Goal: Connect with others: Connect with others

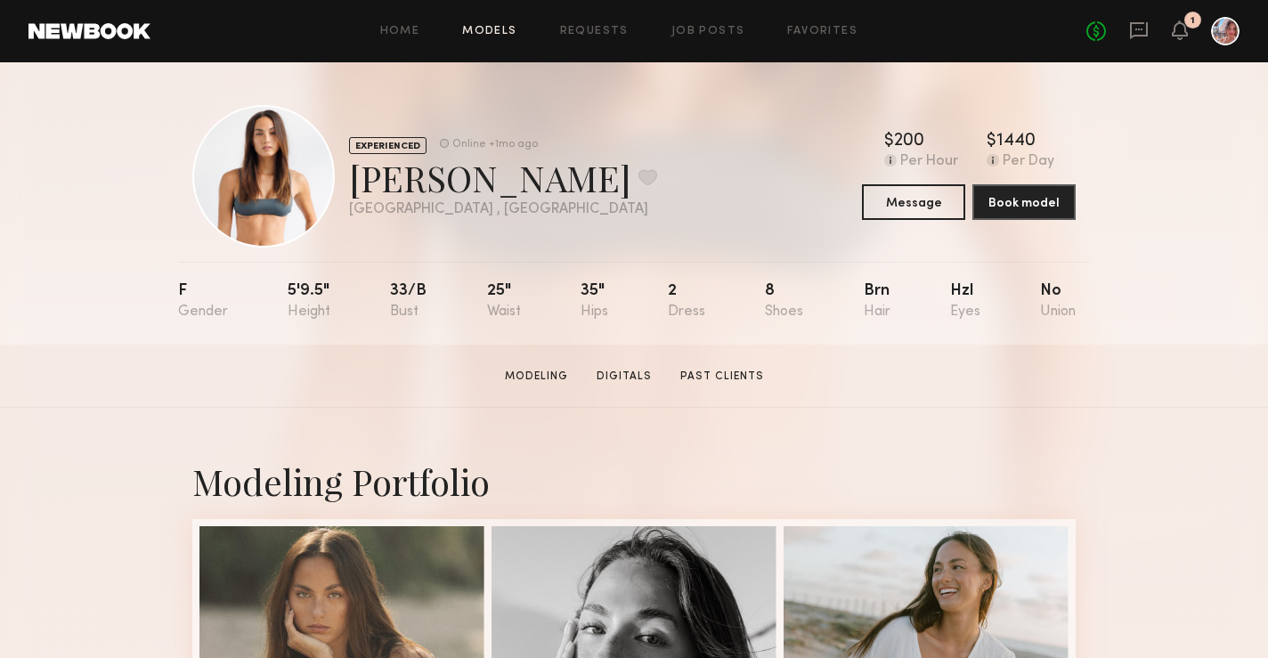
click at [488, 37] on link "Models" at bounding box center [489, 32] width 54 height 12
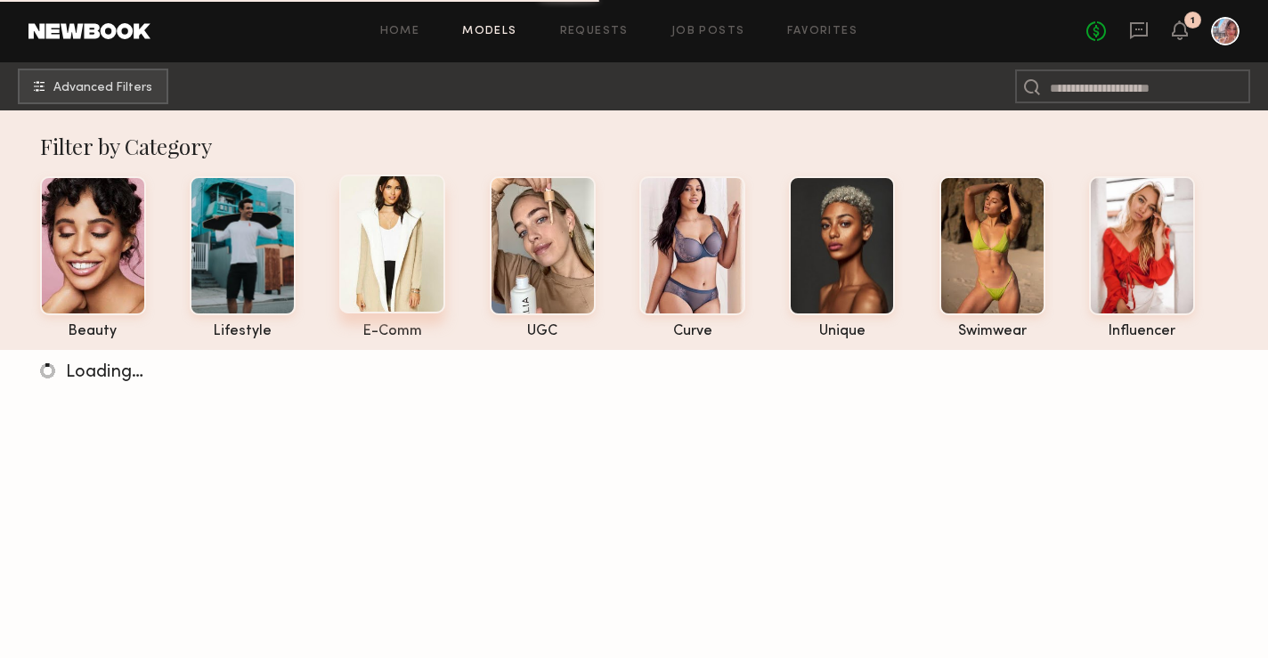
click at [360, 244] on div at bounding box center [392, 244] width 106 height 139
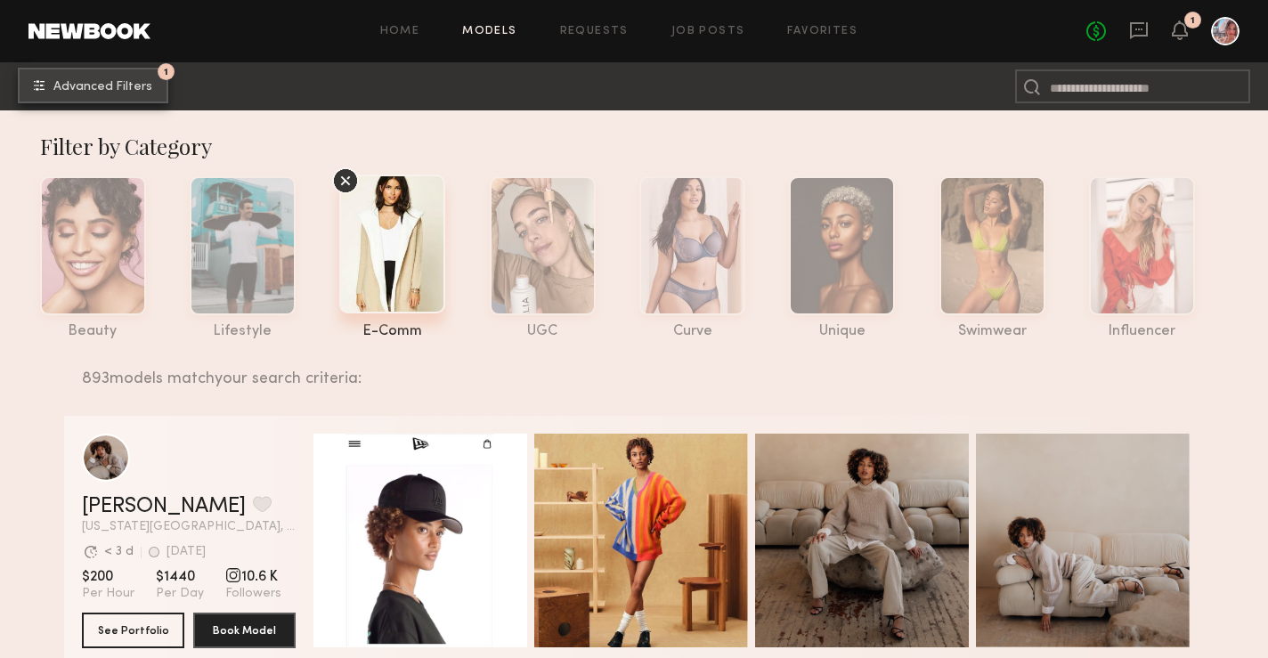
click at [136, 91] on span "Advanced Filters" at bounding box center [102, 87] width 99 height 12
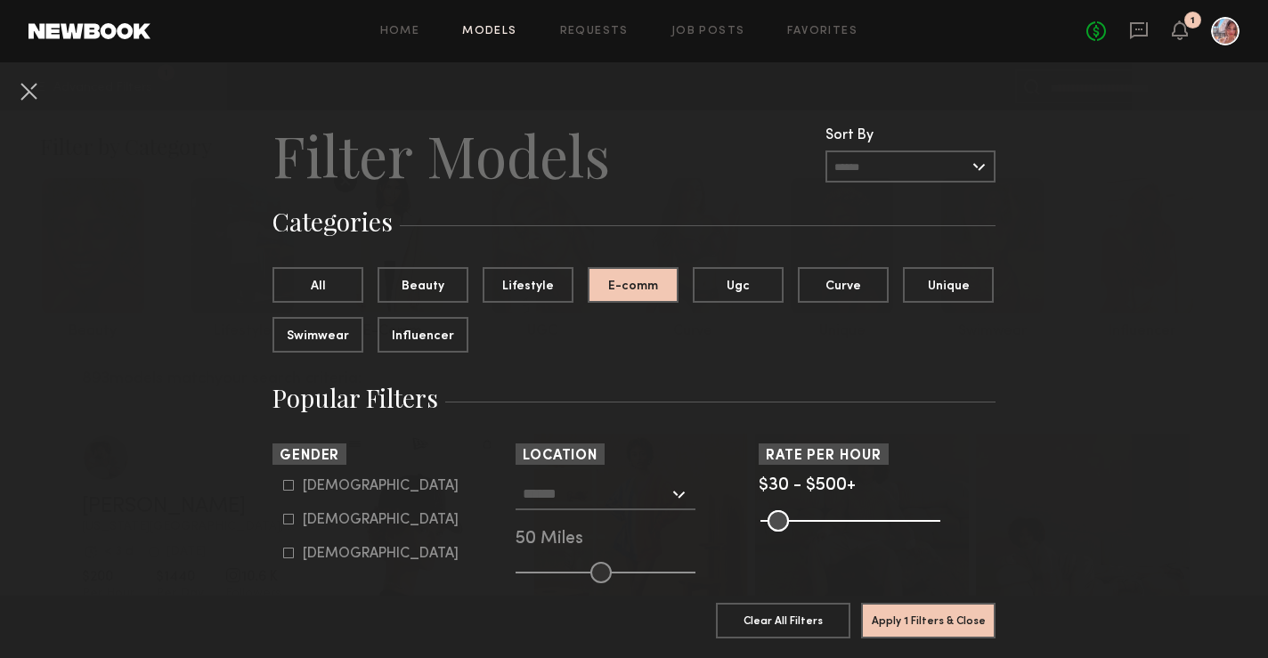
click at [291, 519] on icon at bounding box center [288, 519] width 11 height 11
type input "**"
click at [965, 616] on button "Apply 2 Filters & Close" at bounding box center [928, 620] width 134 height 36
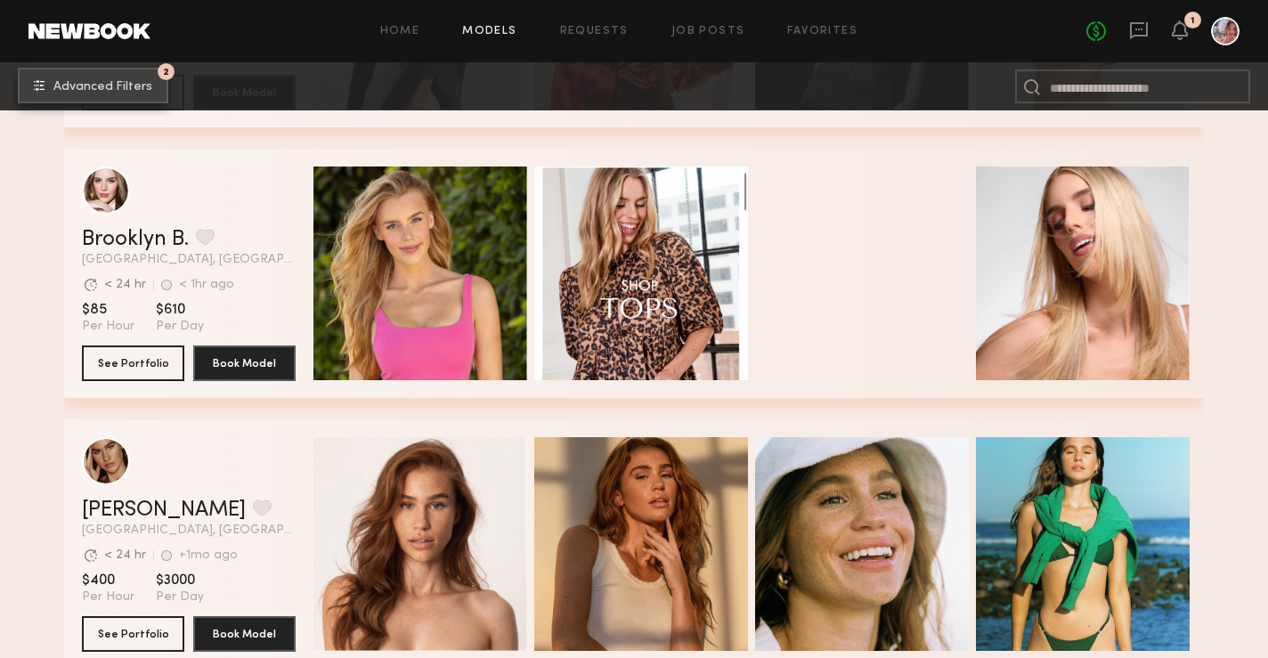
scroll to position [10015, 0]
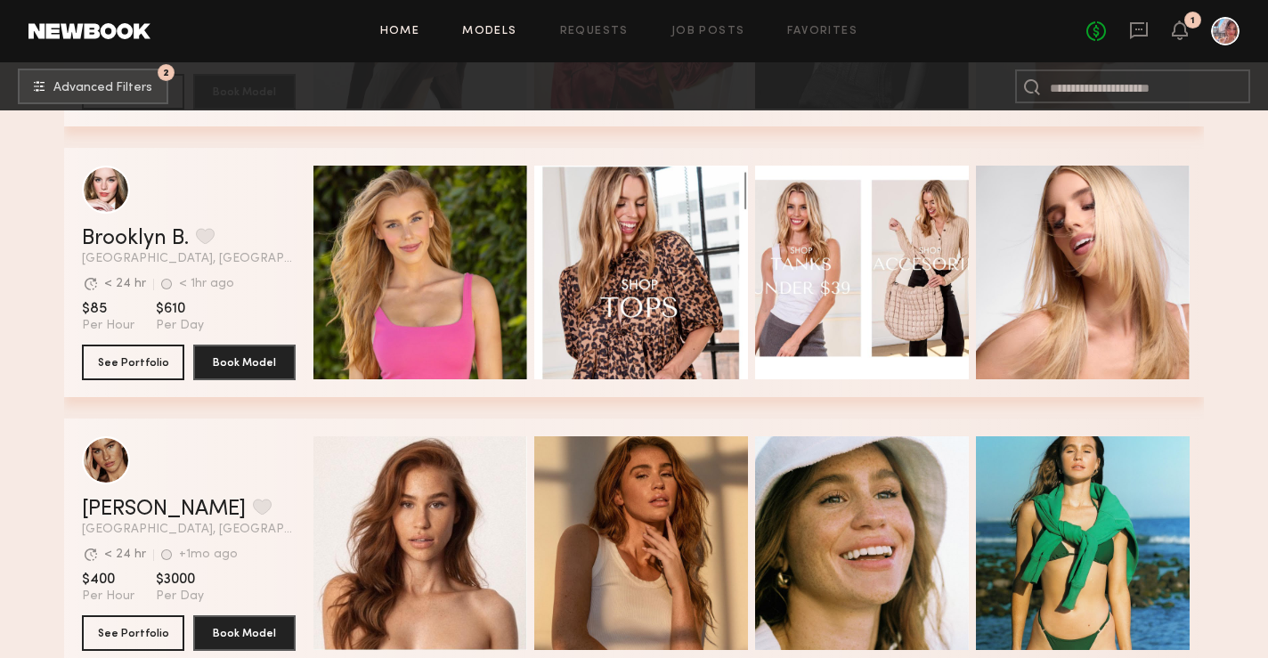
click at [392, 33] on link "Home" at bounding box center [400, 32] width 40 height 12
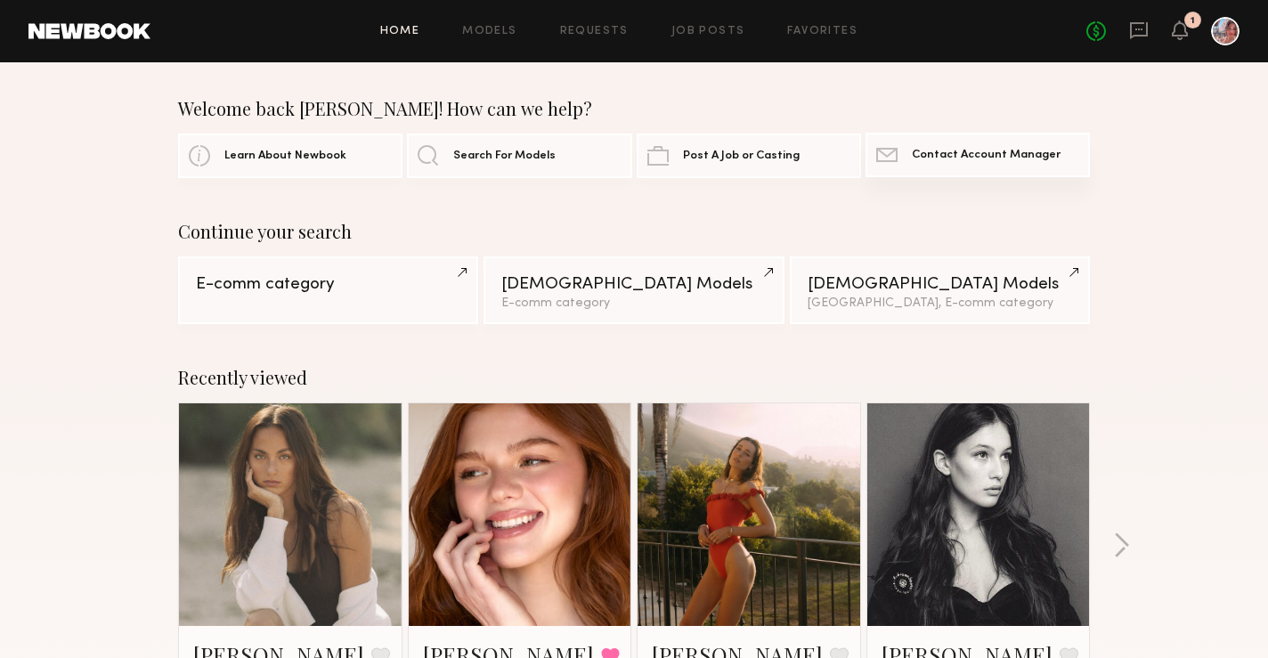
click at [948, 146] on link "Contact Newbook Contact Account Manager" at bounding box center [978, 155] width 224 height 45
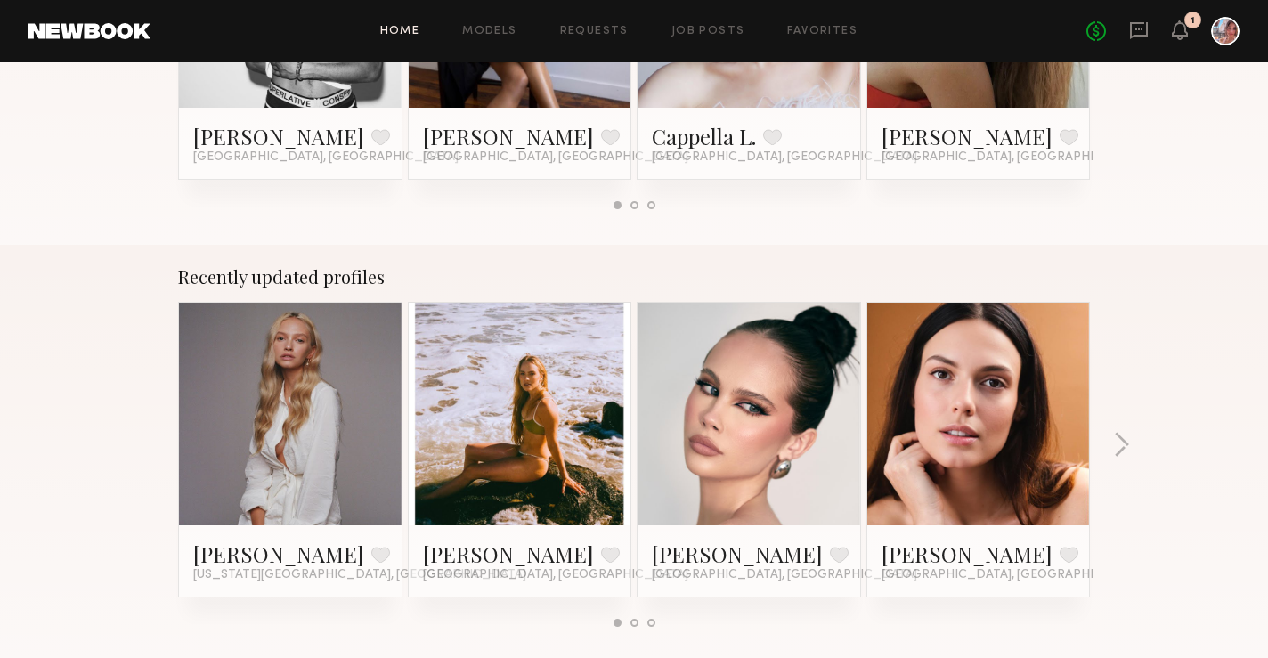
scroll to position [941, 0]
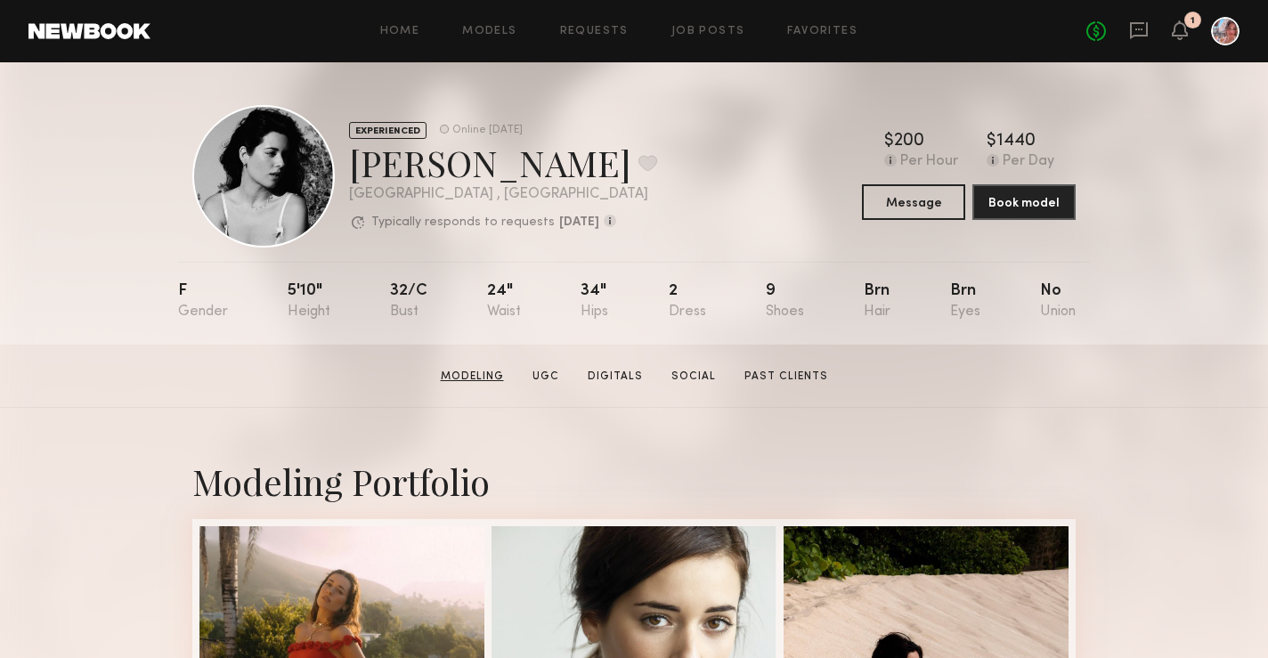
click at [508, 377] on link "Modeling" at bounding box center [472, 377] width 77 height 16
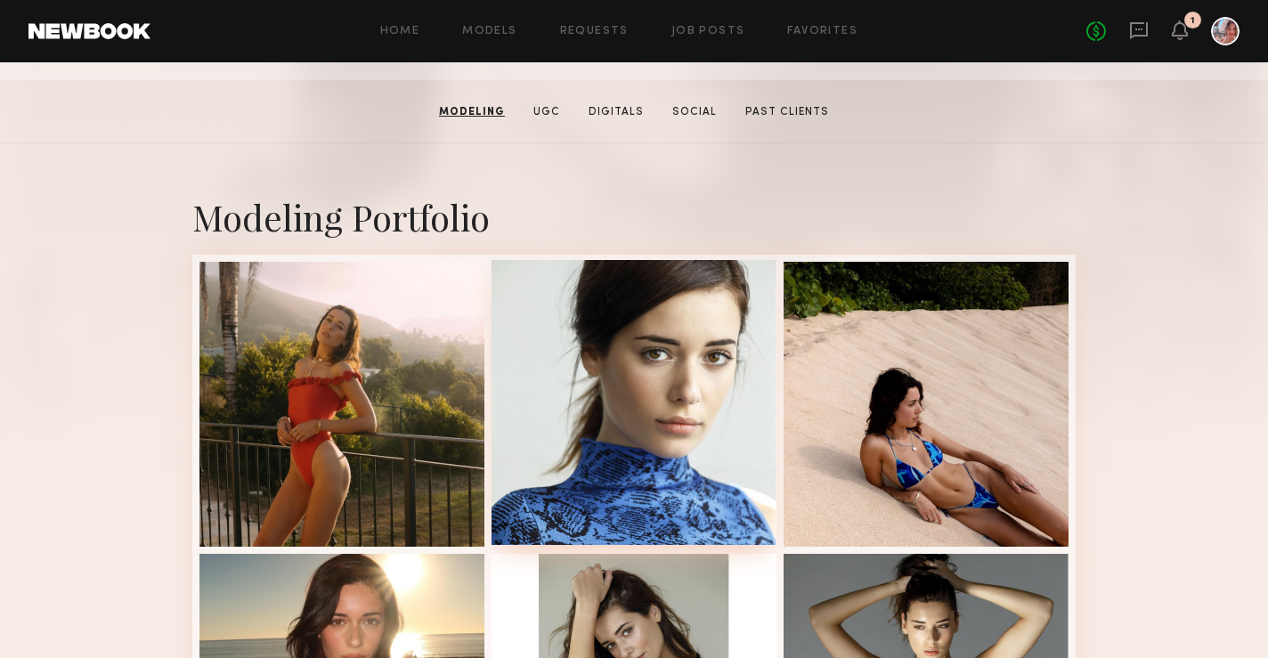
scroll to position [264, 0]
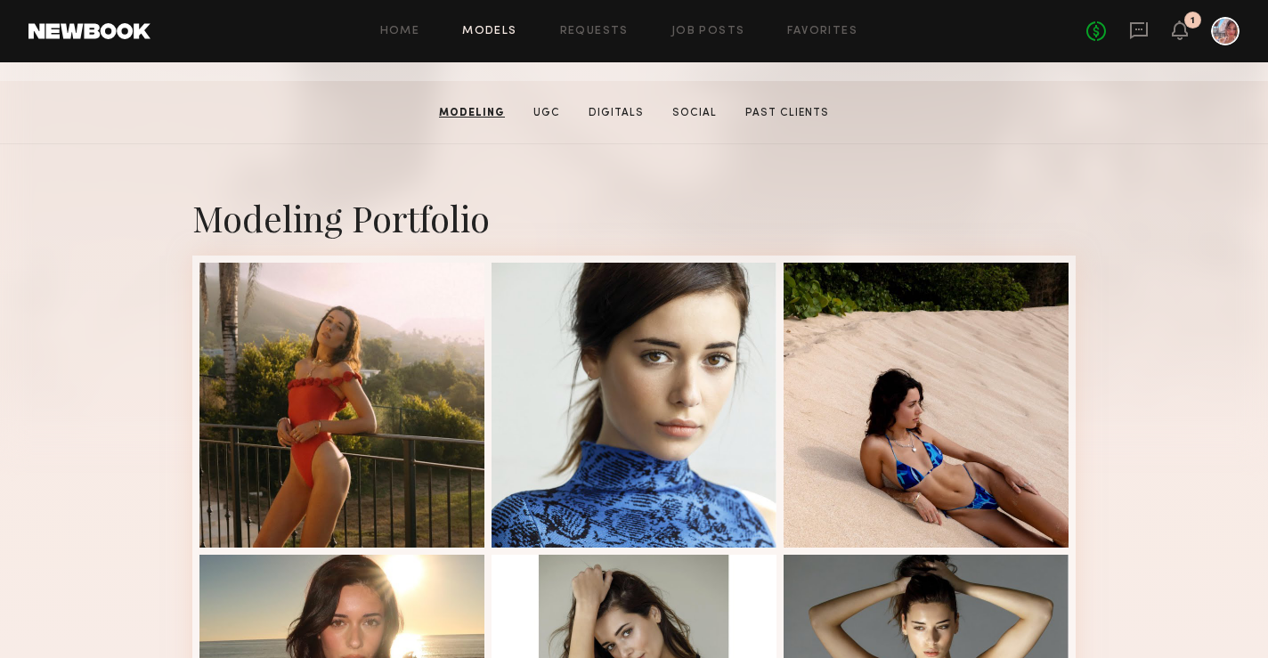
click at [485, 34] on link "Models" at bounding box center [489, 32] width 54 height 12
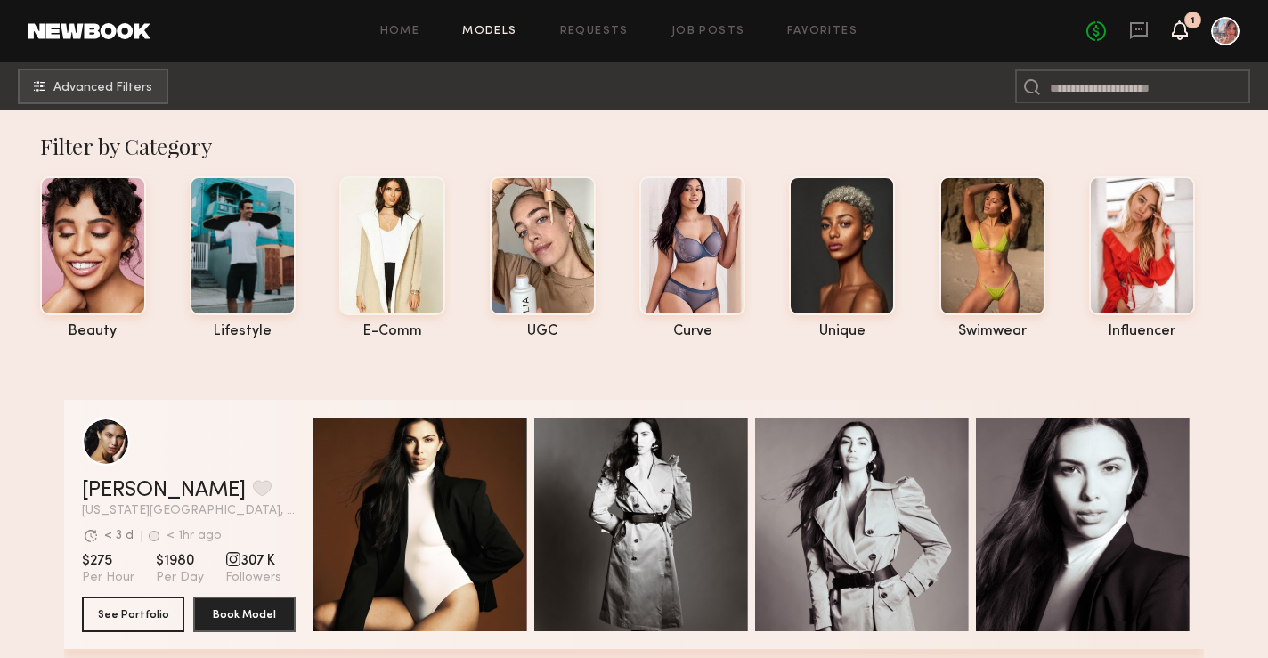
click at [1177, 37] on icon at bounding box center [1180, 30] width 16 height 20
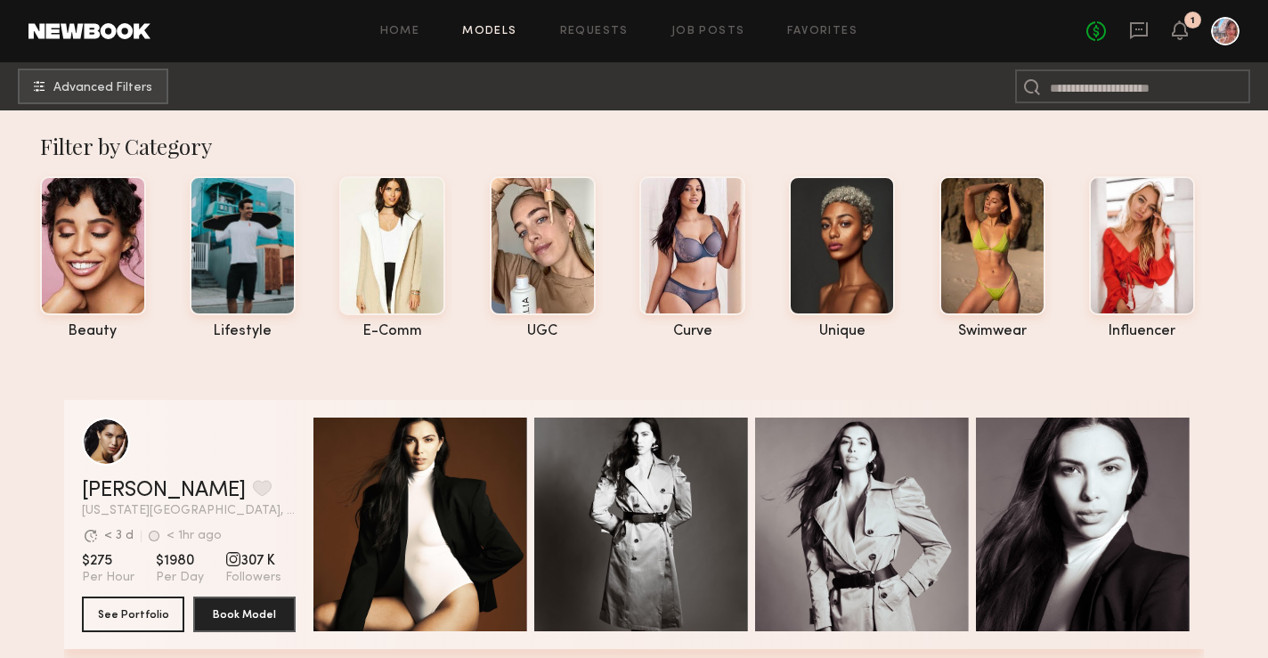
click at [416, 37] on div "Home Models Requests Job Posts Favorites Sign Out No fees up to $5,000 1" at bounding box center [695, 31] width 1089 height 29
click at [407, 29] on link "Home" at bounding box center [400, 32] width 40 height 12
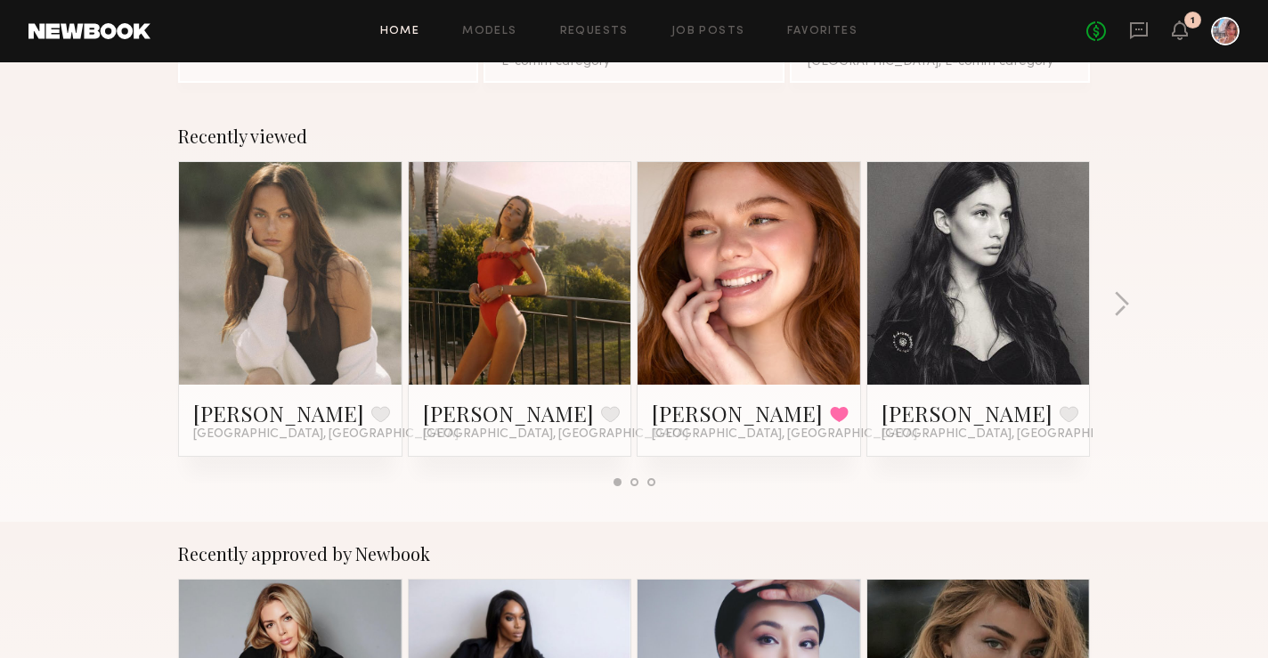
scroll to position [317, 0]
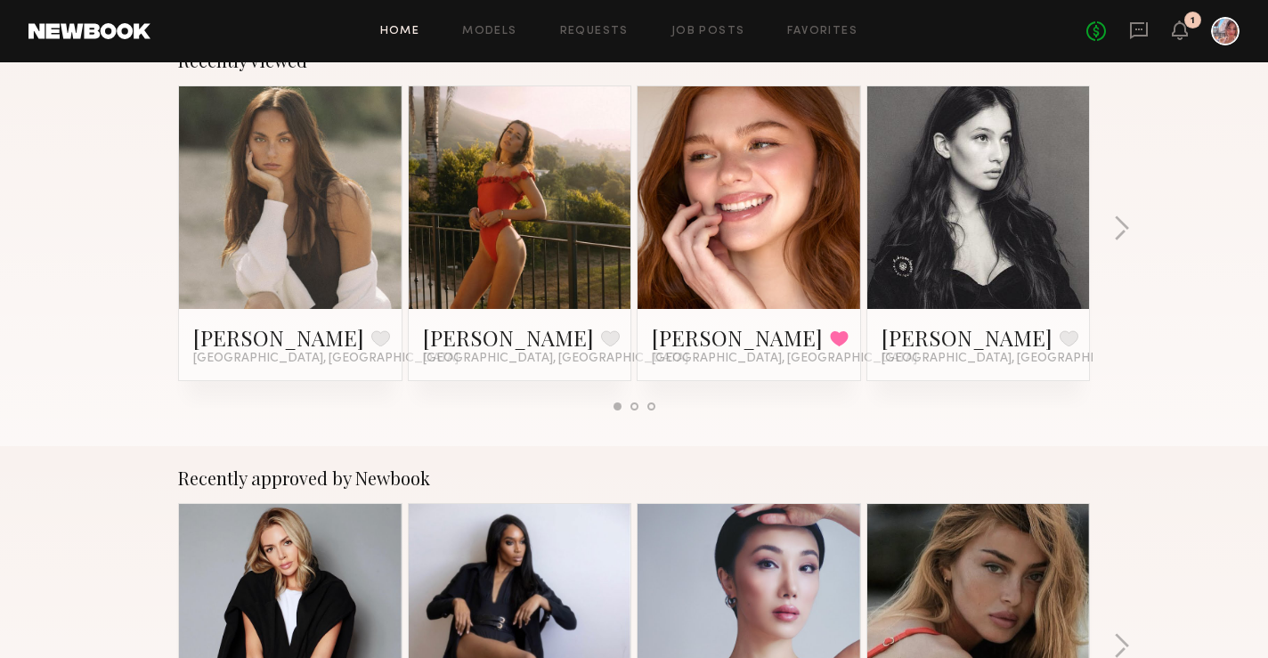
click at [698, 216] on link at bounding box center [749, 197] width 109 height 223
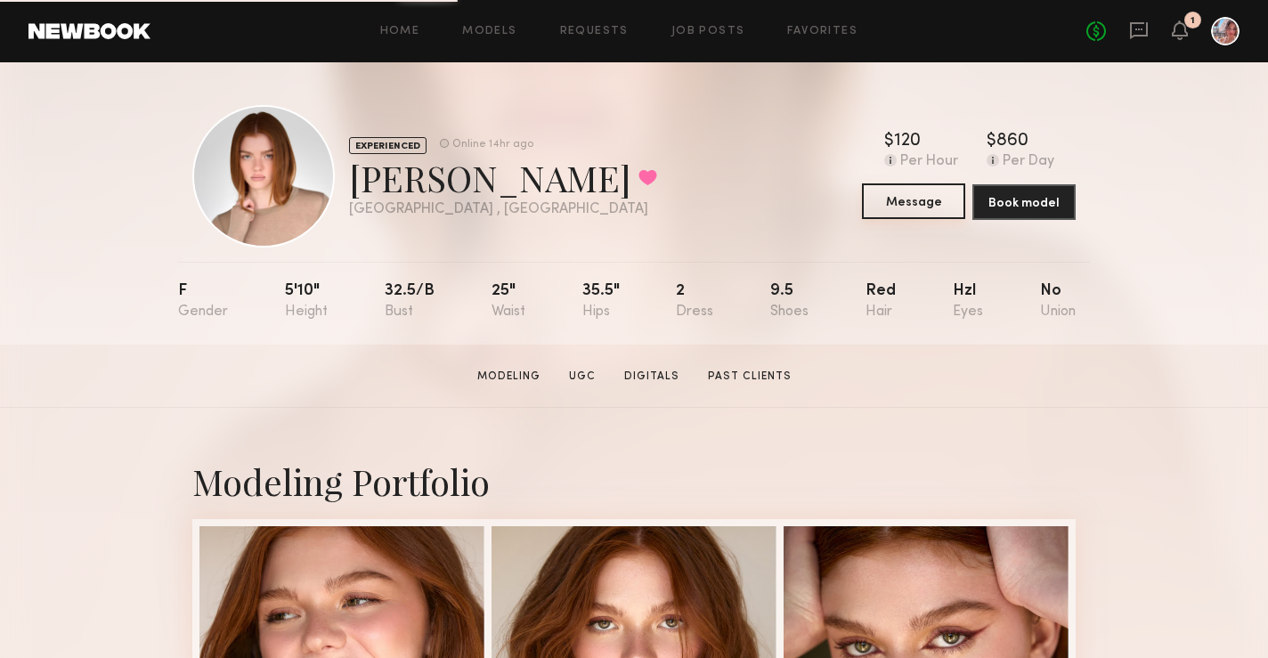
click at [925, 197] on button "Message" at bounding box center [913, 201] width 103 height 36
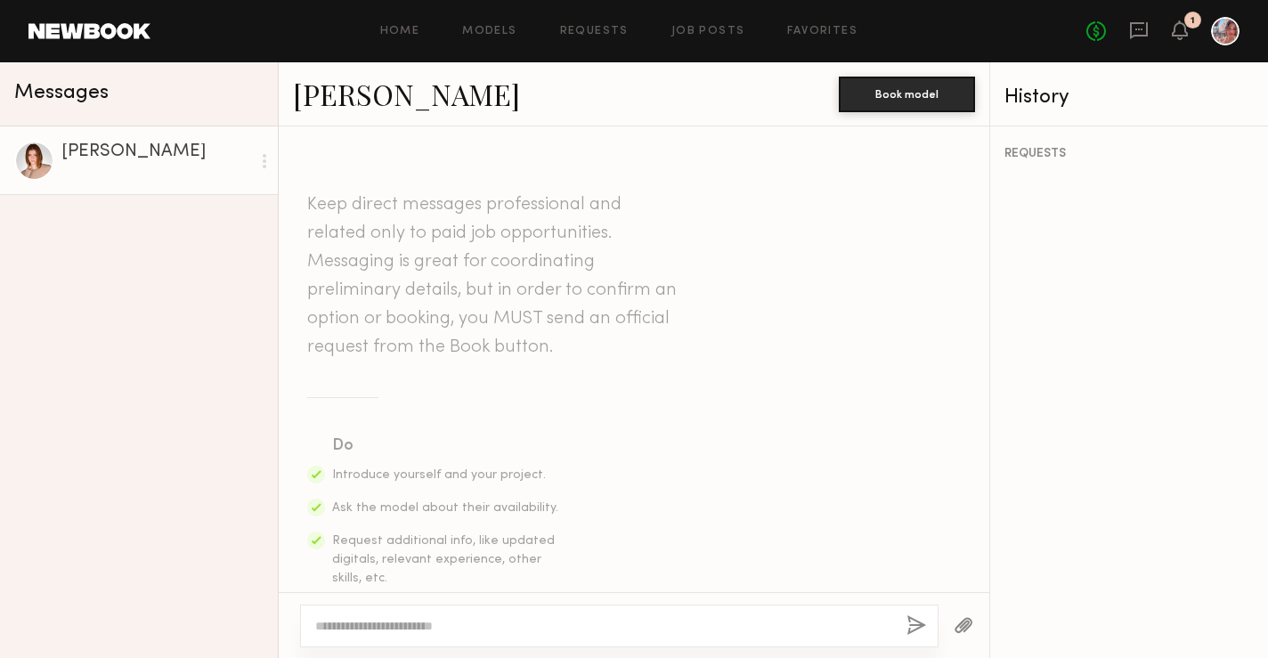
click at [360, 620] on textarea at bounding box center [603, 626] width 577 height 18
paste textarea "**********"
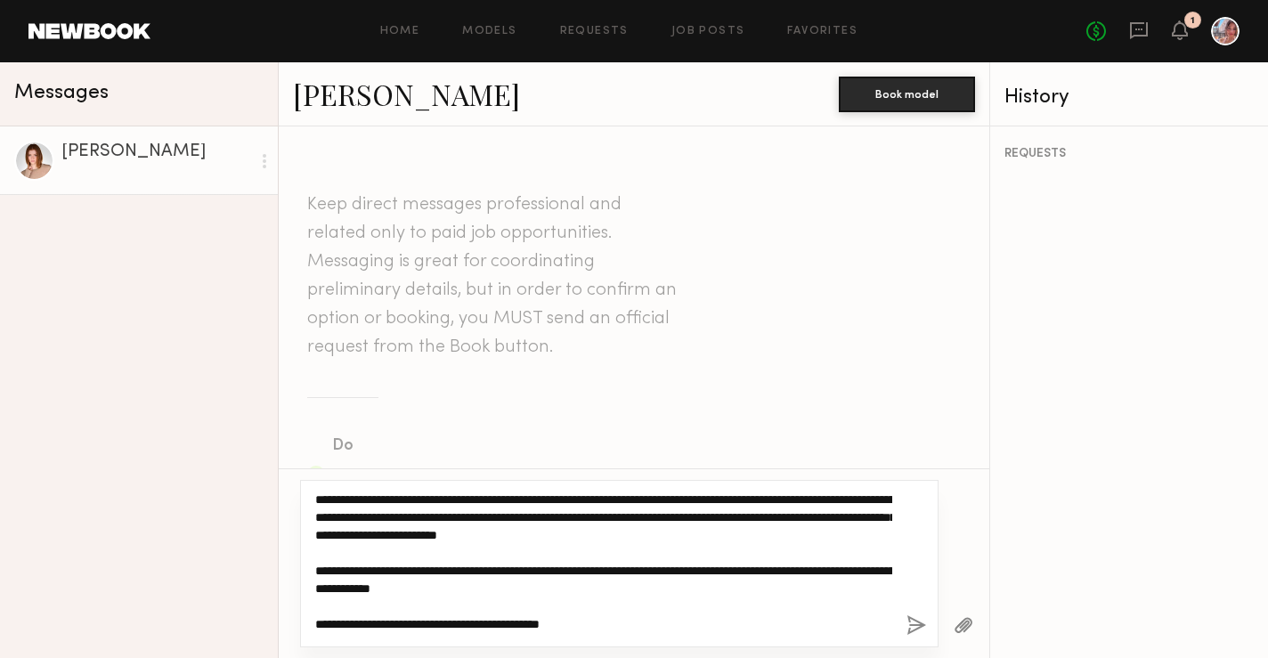
scroll to position [89, 0]
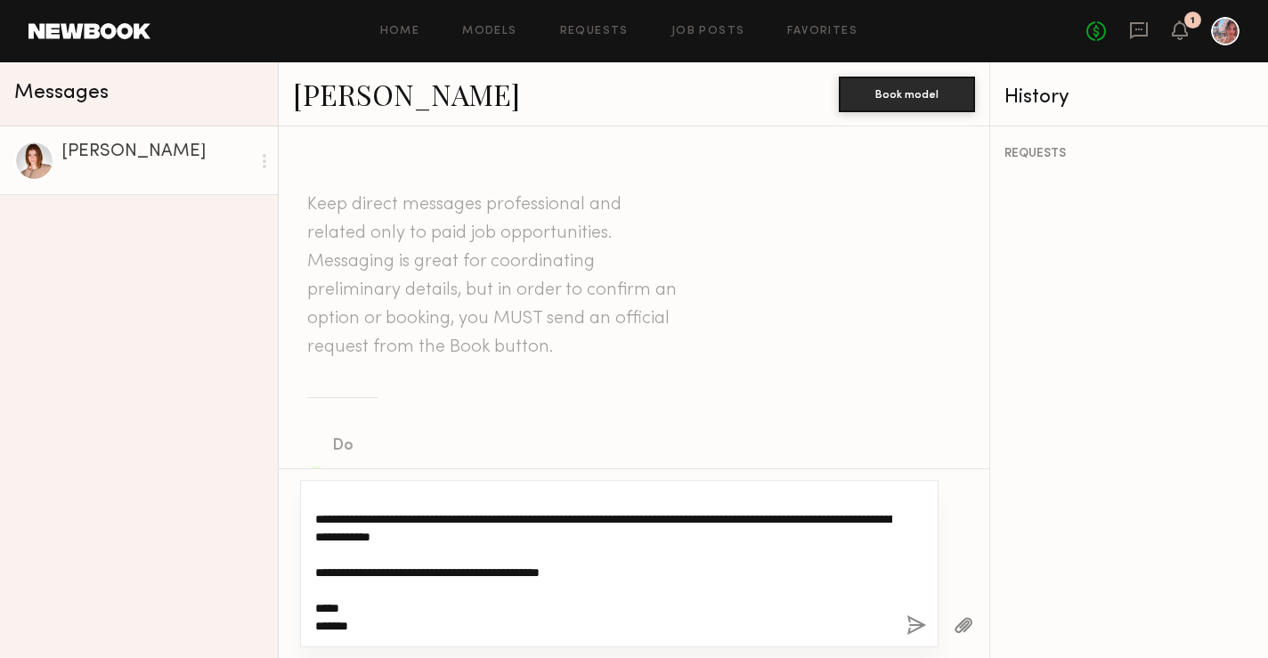
type textarea "**********"
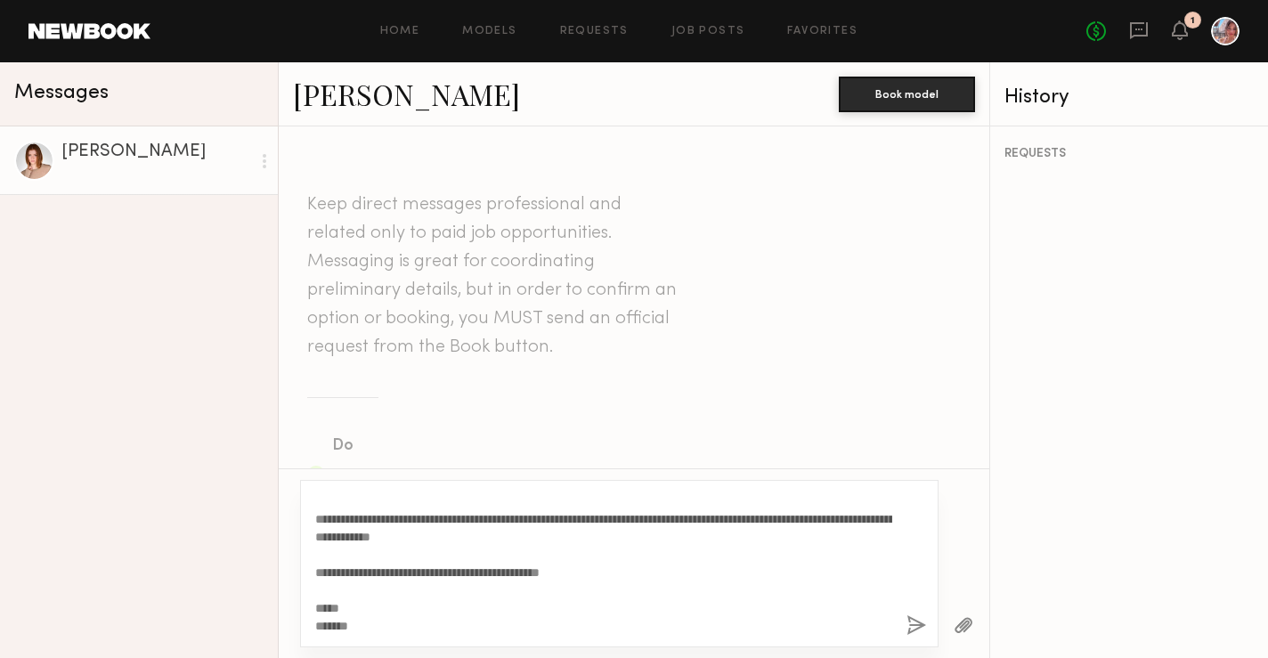
click at [908, 628] on button "button" at bounding box center [917, 626] width 20 height 22
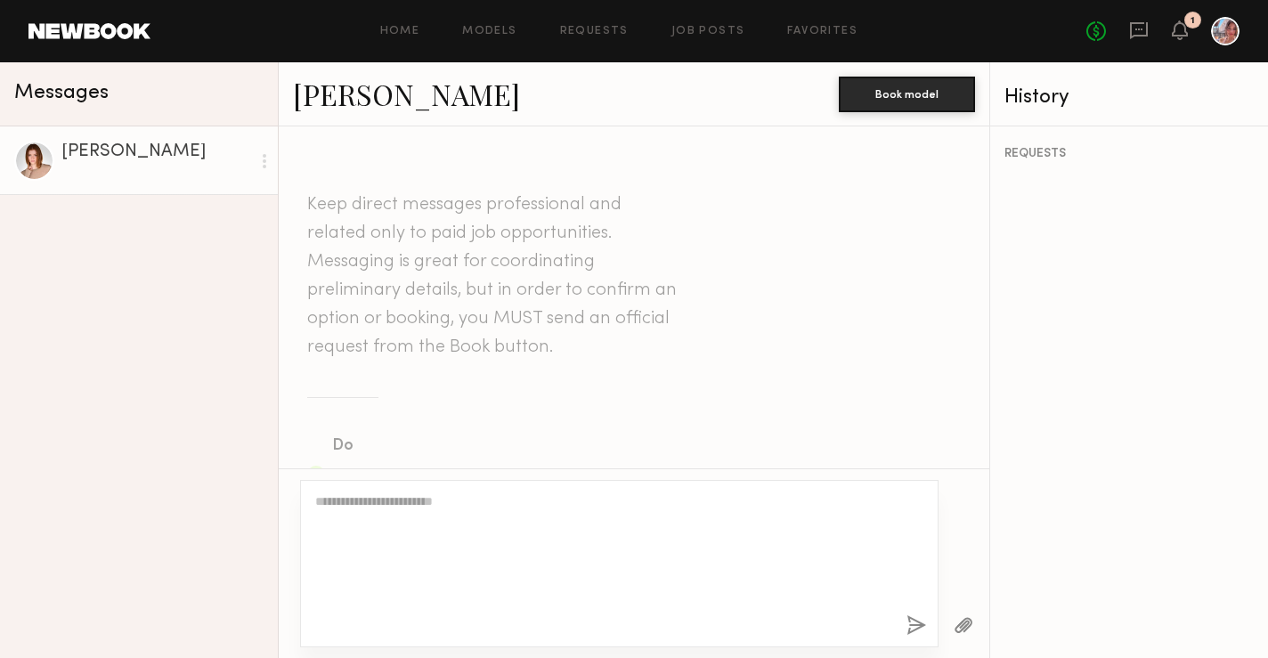
scroll to position [0, 0]
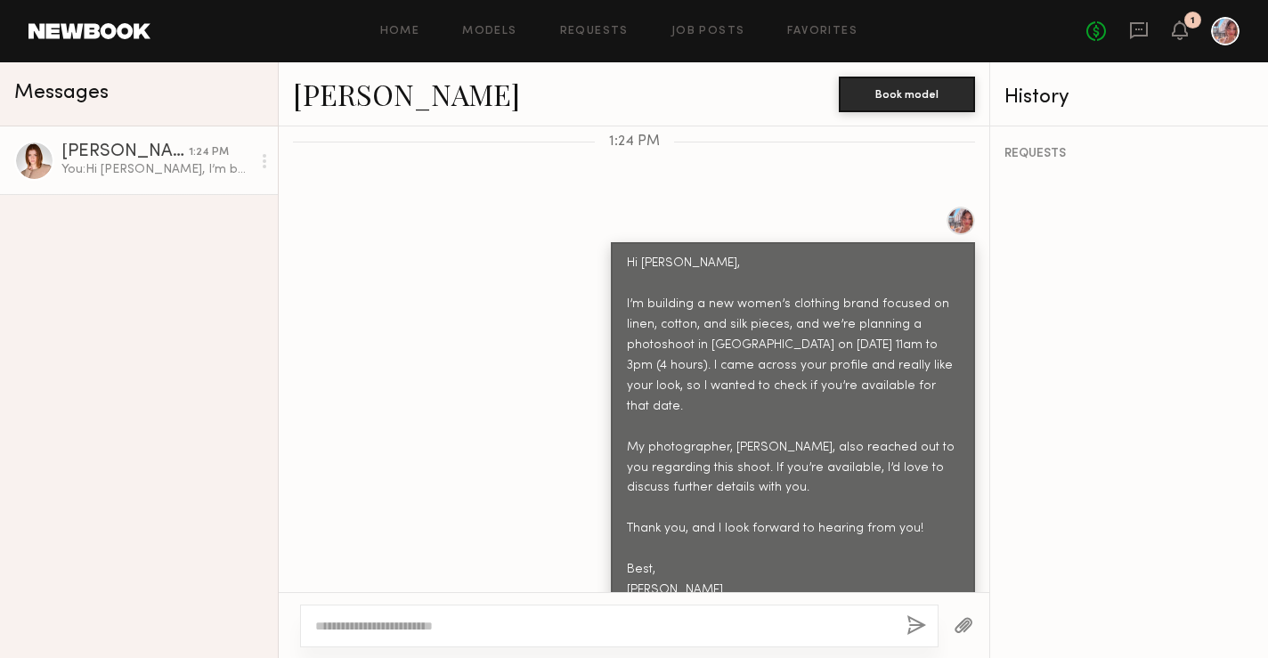
click at [101, 156] on div "Camryn B." at bounding box center [124, 152] width 127 height 18
click at [39, 156] on div at bounding box center [34, 161] width 40 height 40
click at [372, 102] on link "[PERSON_NAME]" at bounding box center [406, 94] width 227 height 38
click at [406, 29] on link "Home" at bounding box center [400, 32] width 40 height 12
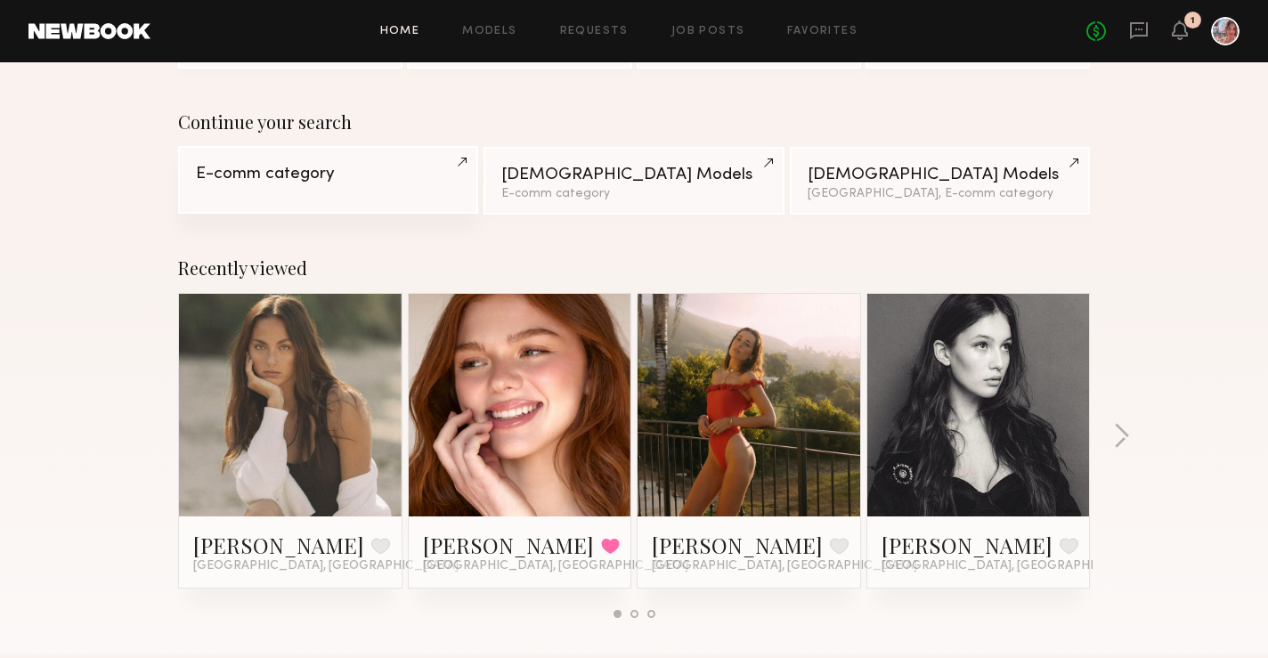
scroll to position [111, 0]
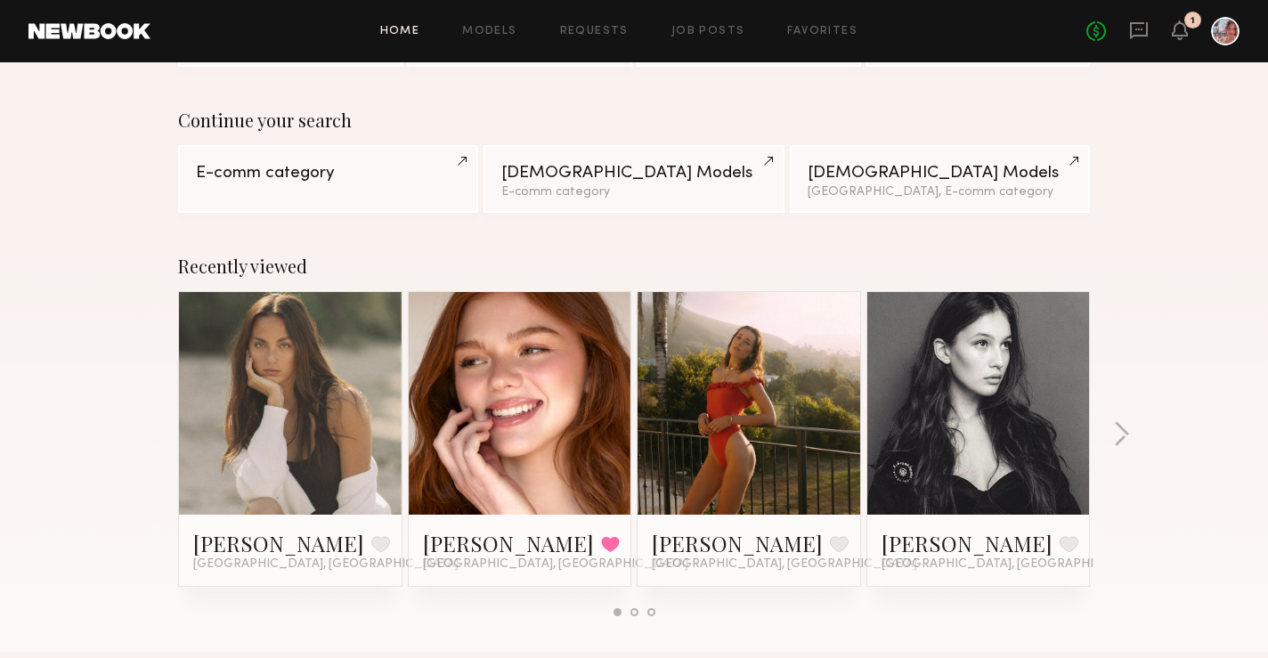
click at [311, 328] on link at bounding box center [290, 403] width 109 height 223
click at [520, 332] on link at bounding box center [520, 403] width 109 height 223
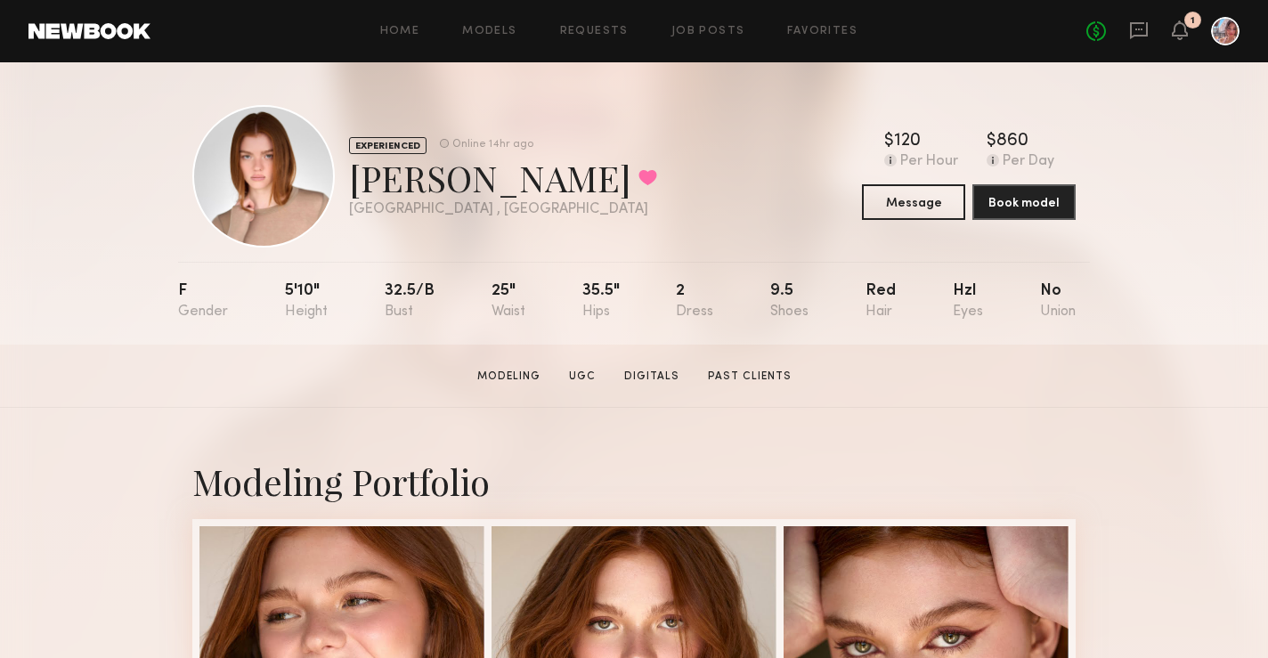
click at [418, 38] on div "Home Models Requests Job Posts Favorites Sign Out No fees up to $5,000 1" at bounding box center [695, 31] width 1089 height 29
click at [418, 37] on link "Home" at bounding box center [400, 32] width 40 height 12
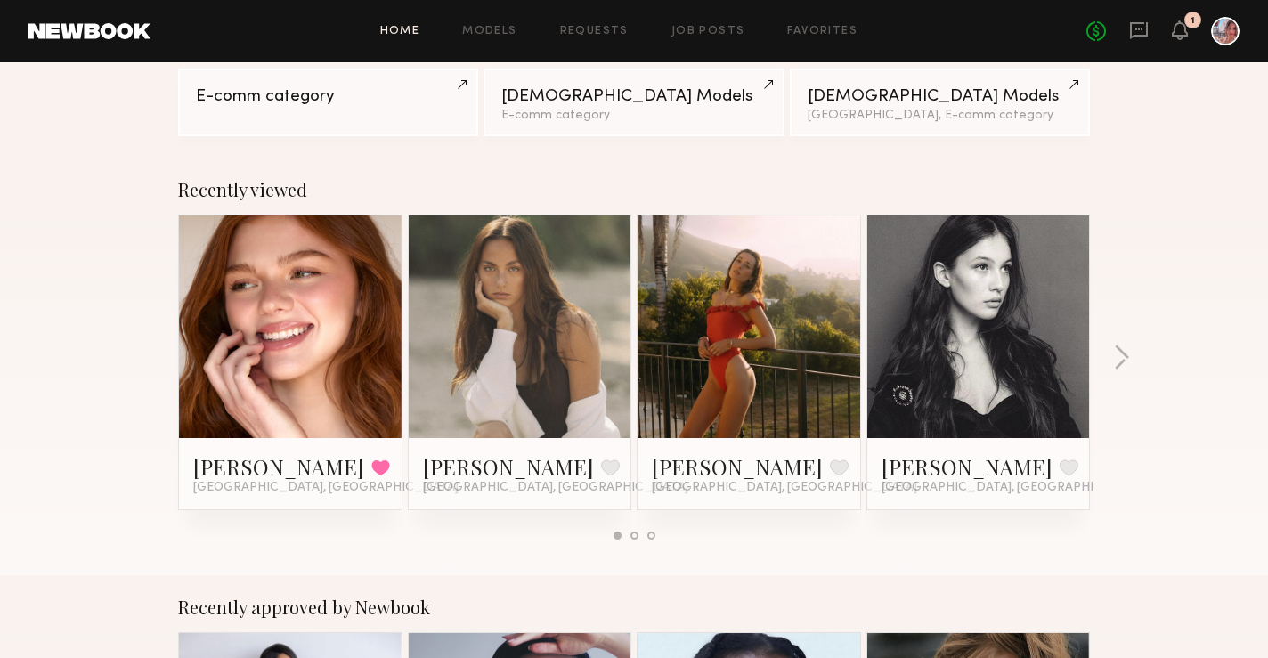
scroll to position [189, 0]
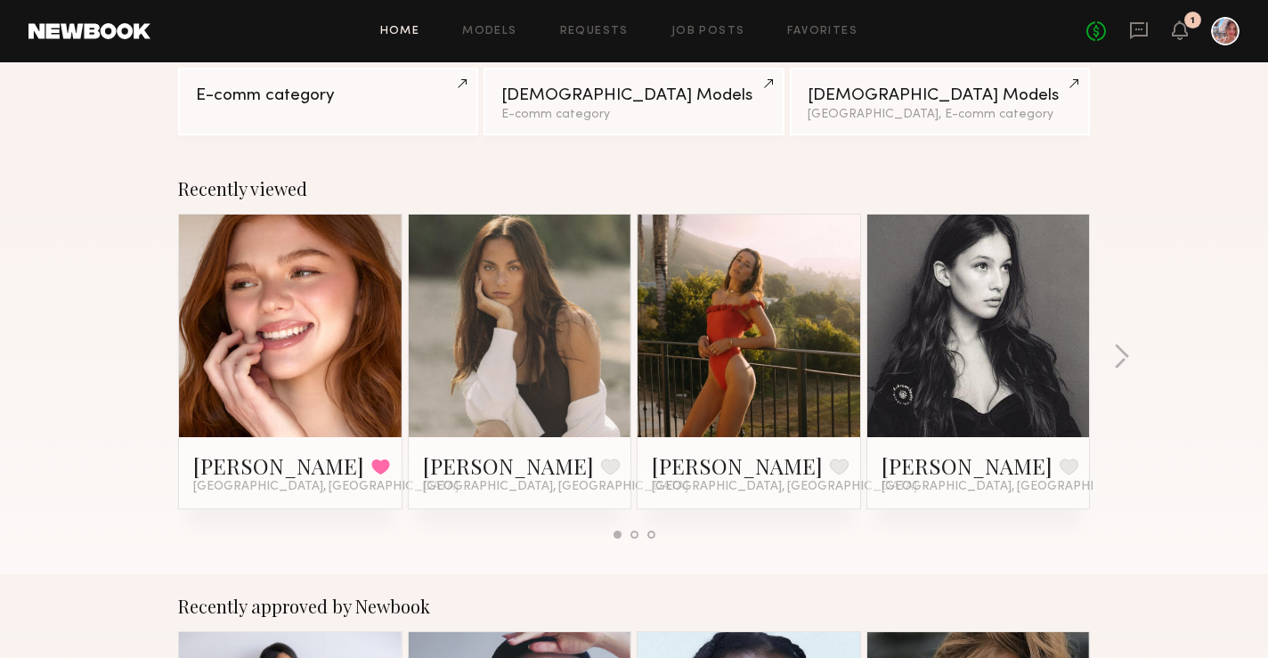
click at [509, 308] on link at bounding box center [520, 326] width 109 height 223
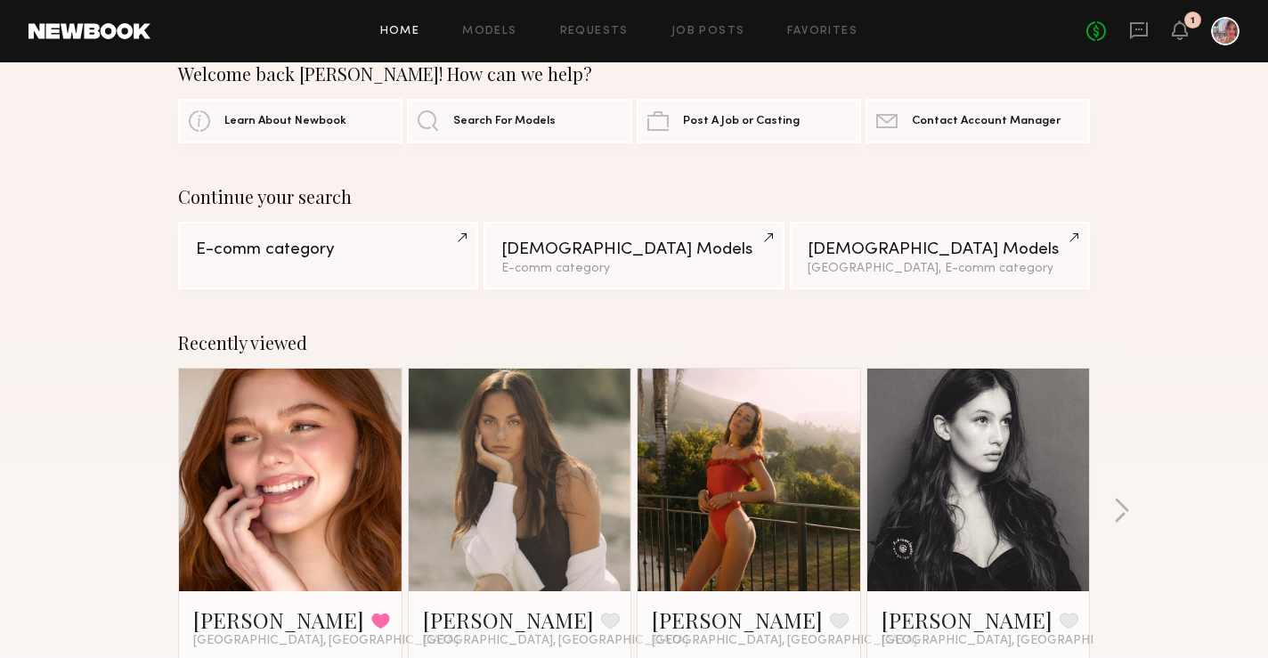
scroll to position [0, 0]
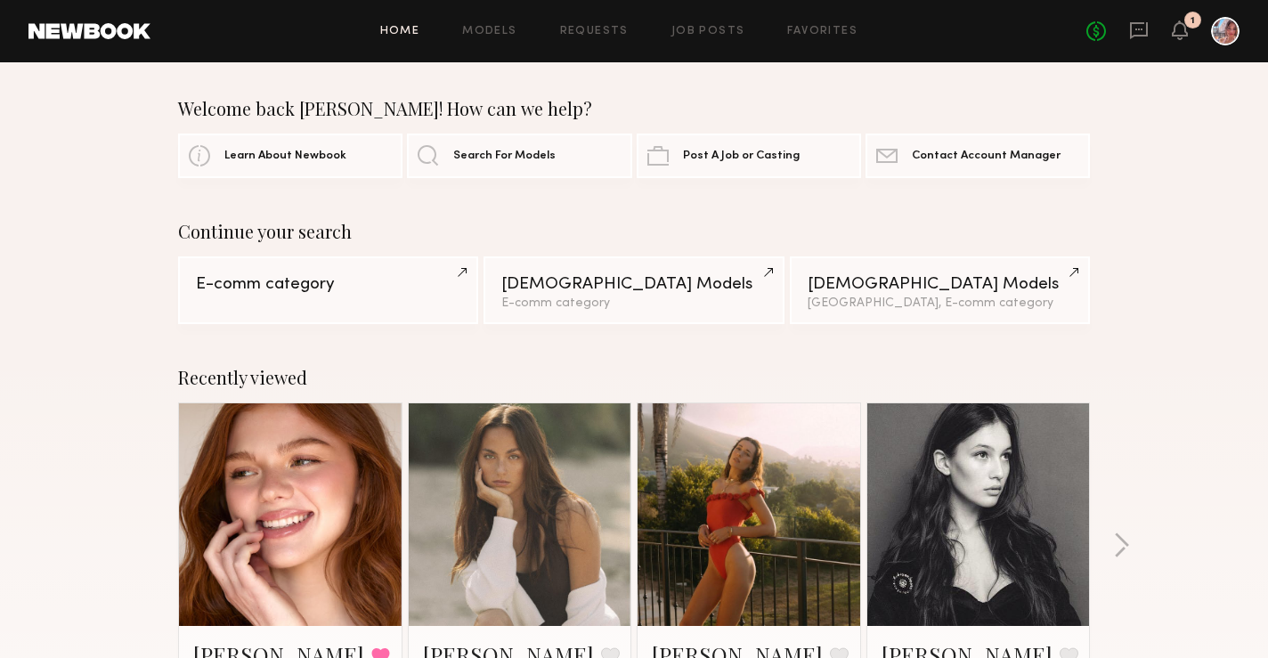
click at [420, 28] on link "Home" at bounding box center [400, 32] width 40 height 12
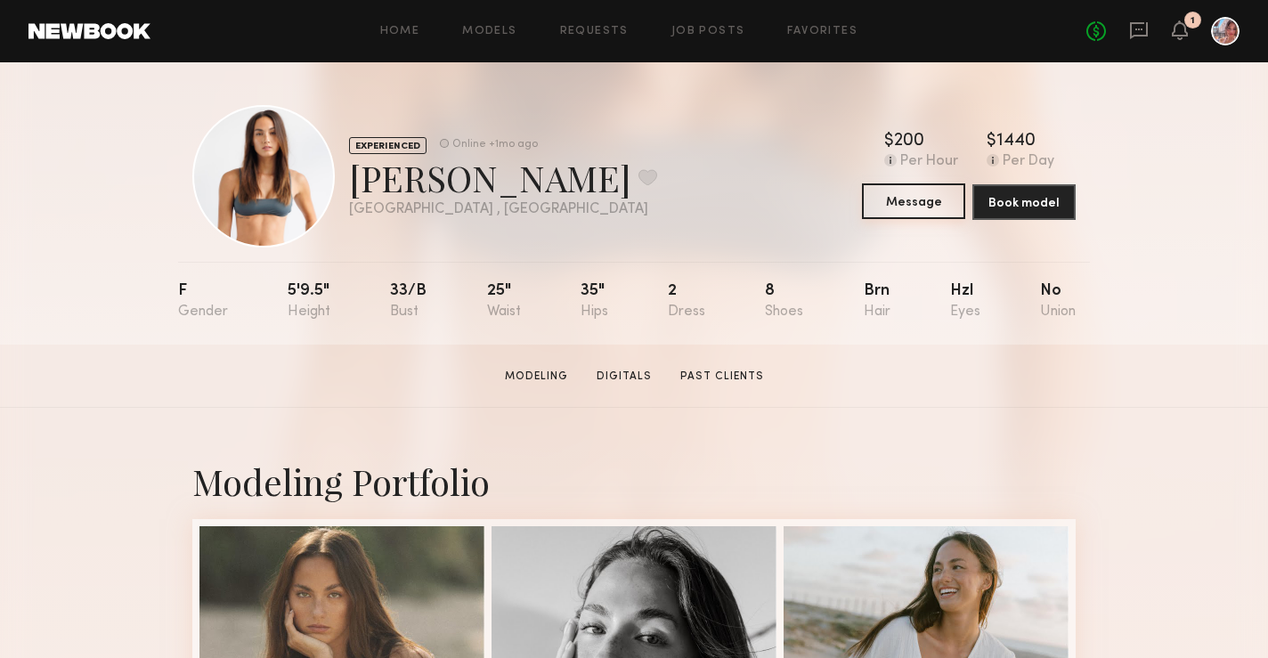
click at [907, 214] on button "Message" at bounding box center [913, 201] width 103 height 36
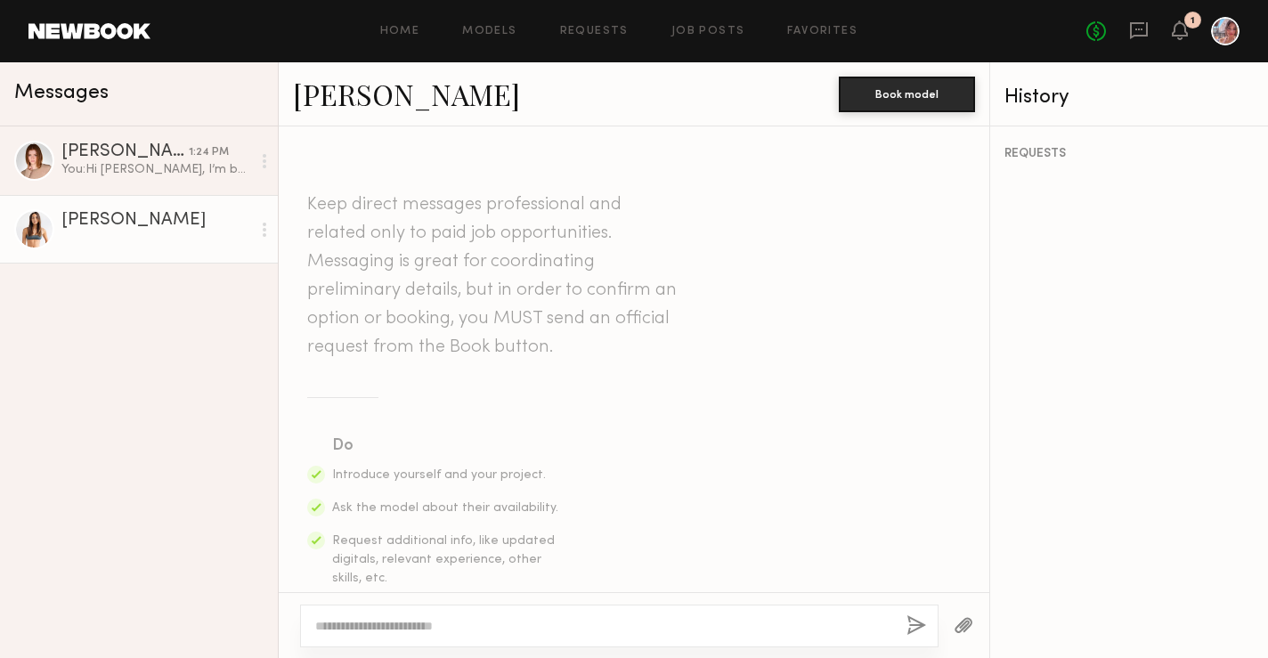
click at [375, 629] on textarea at bounding box center [603, 626] width 577 height 18
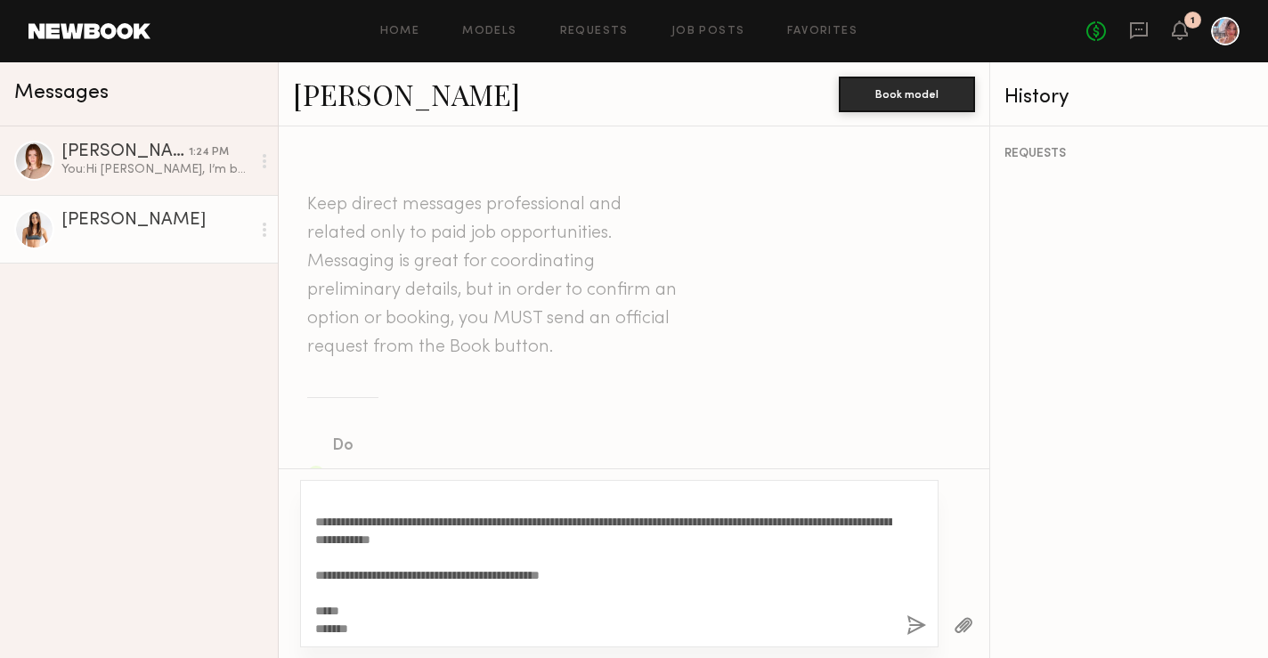
drag, startPoint x: 751, startPoint y: 521, endPoint x: 514, endPoint y: 524, distance: 236.9
click at [514, 524] on textarea "**********" at bounding box center [603, 564] width 577 height 143
click at [587, 536] on textarea "**********" at bounding box center [603, 564] width 577 height 143
click at [501, 522] on textarea "**********" at bounding box center [603, 564] width 577 height 143
click at [608, 523] on textarea "**********" at bounding box center [603, 564] width 577 height 143
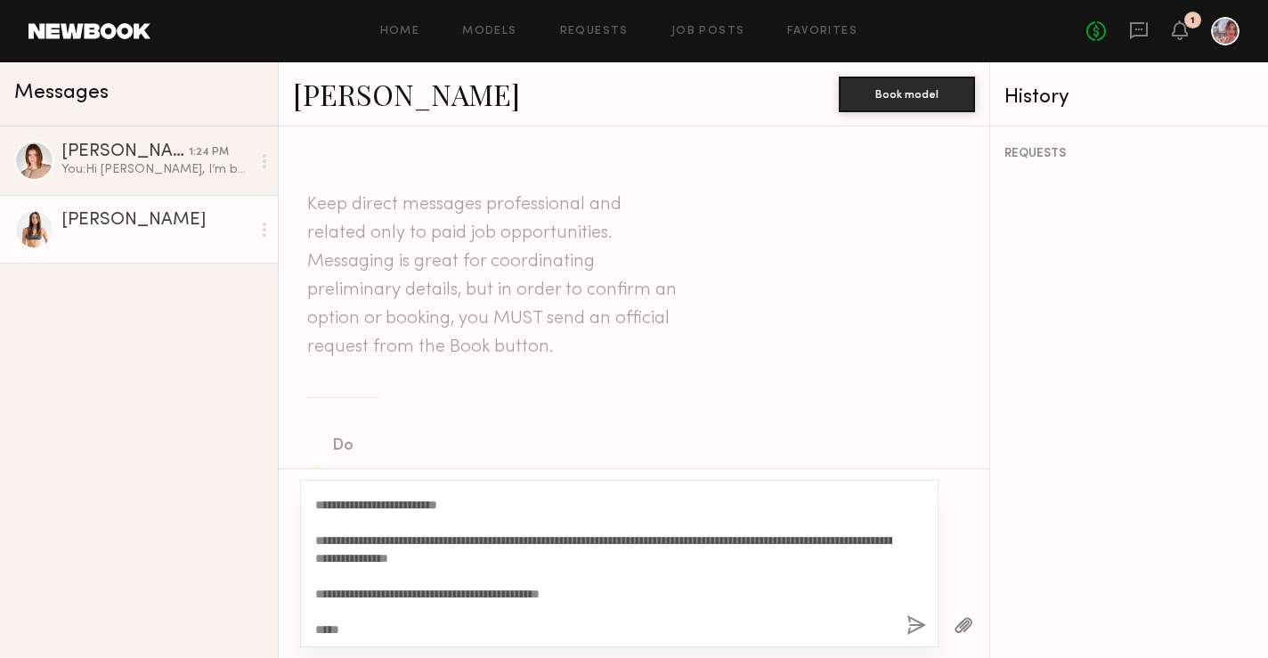
scroll to position [66, 0]
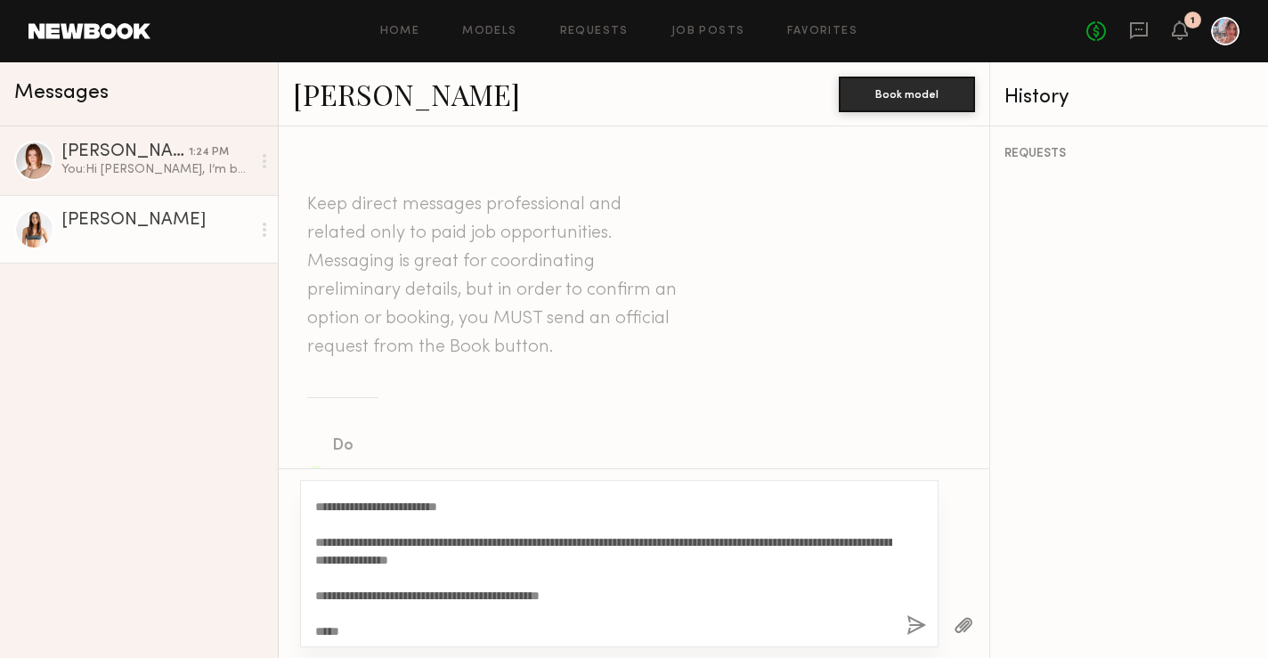
click at [771, 545] on textarea "**********" at bounding box center [603, 564] width 577 height 143
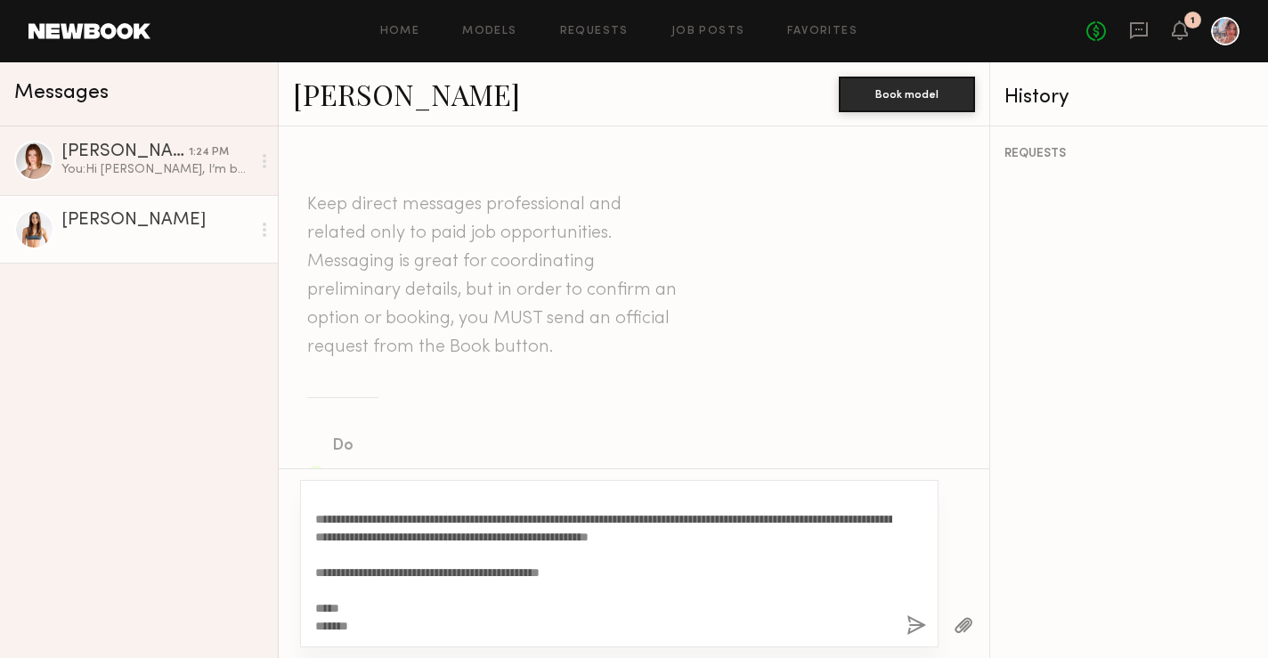
type textarea "**********"
click at [915, 626] on button "button" at bounding box center [917, 626] width 20 height 22
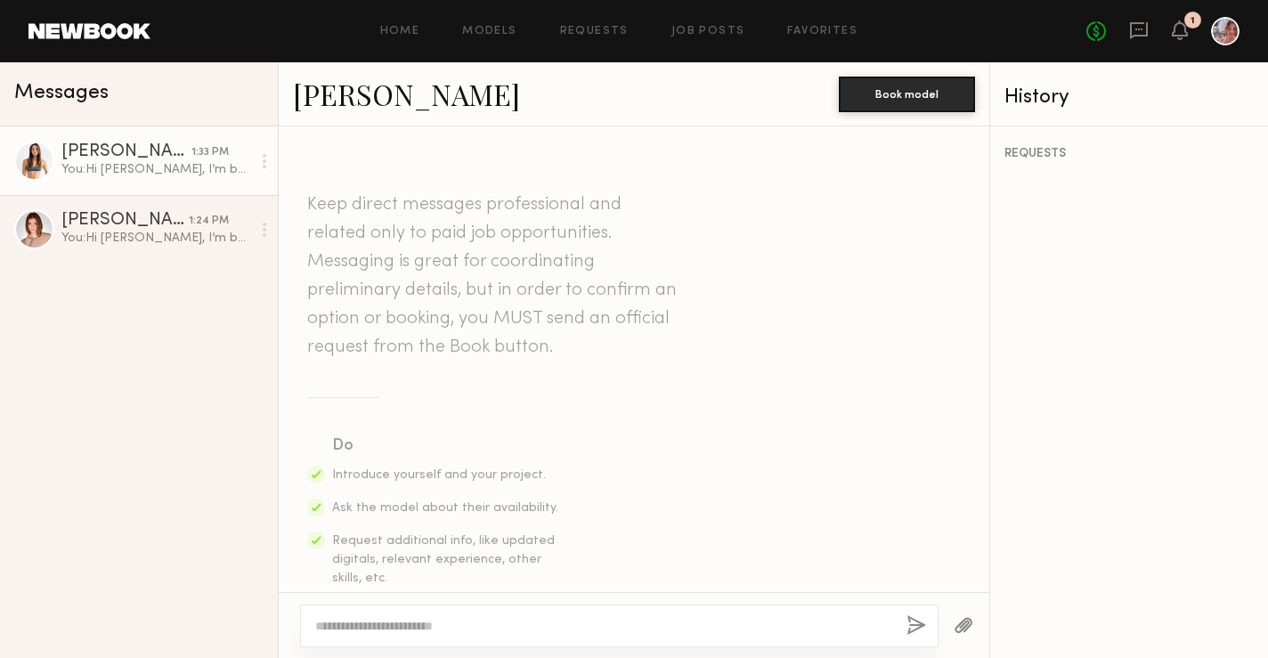
scroll to position [0, 0]
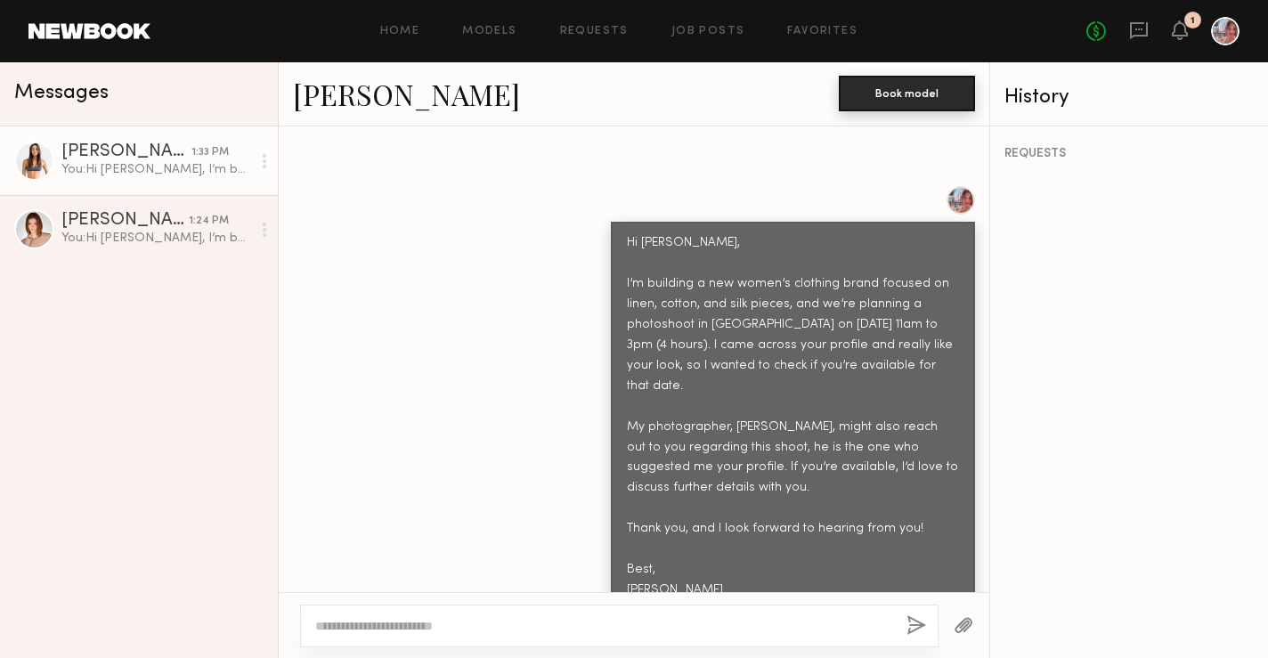
click at [902, 93] on button "Book model" at bounding box center [907, 94] width 136 height 36
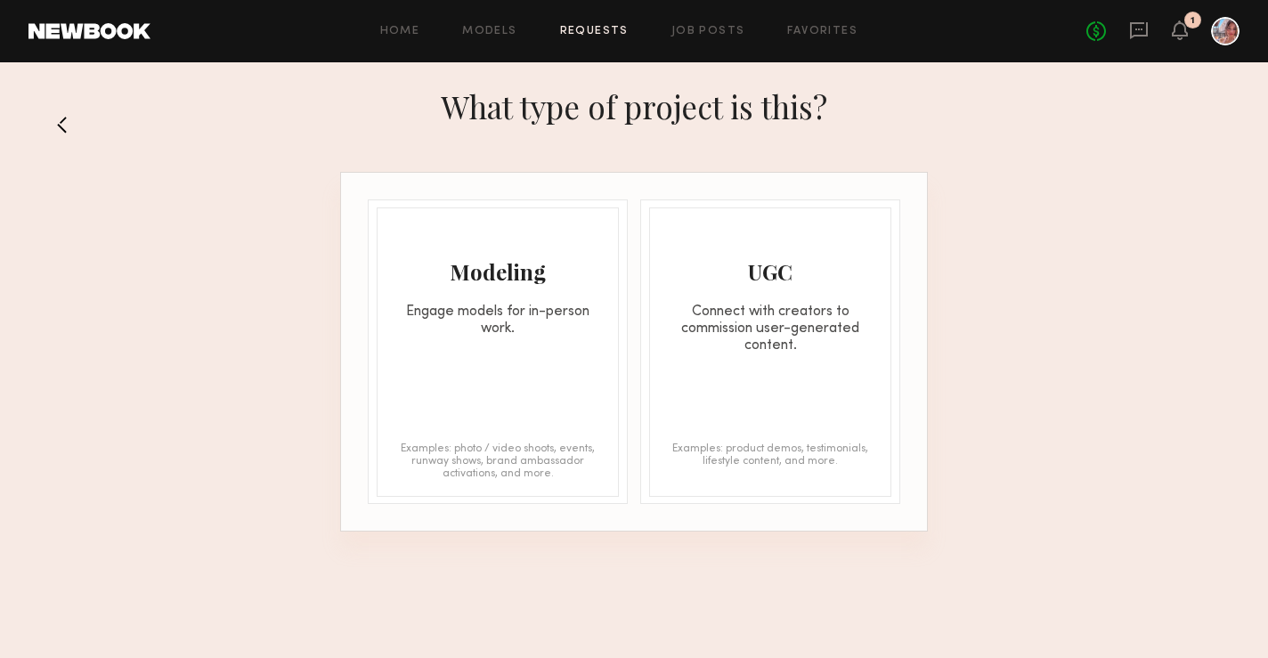
click at [513, 288] on div "Modeling Engage models for in-person work." at bounding box center [498, 272] width 240 height 129
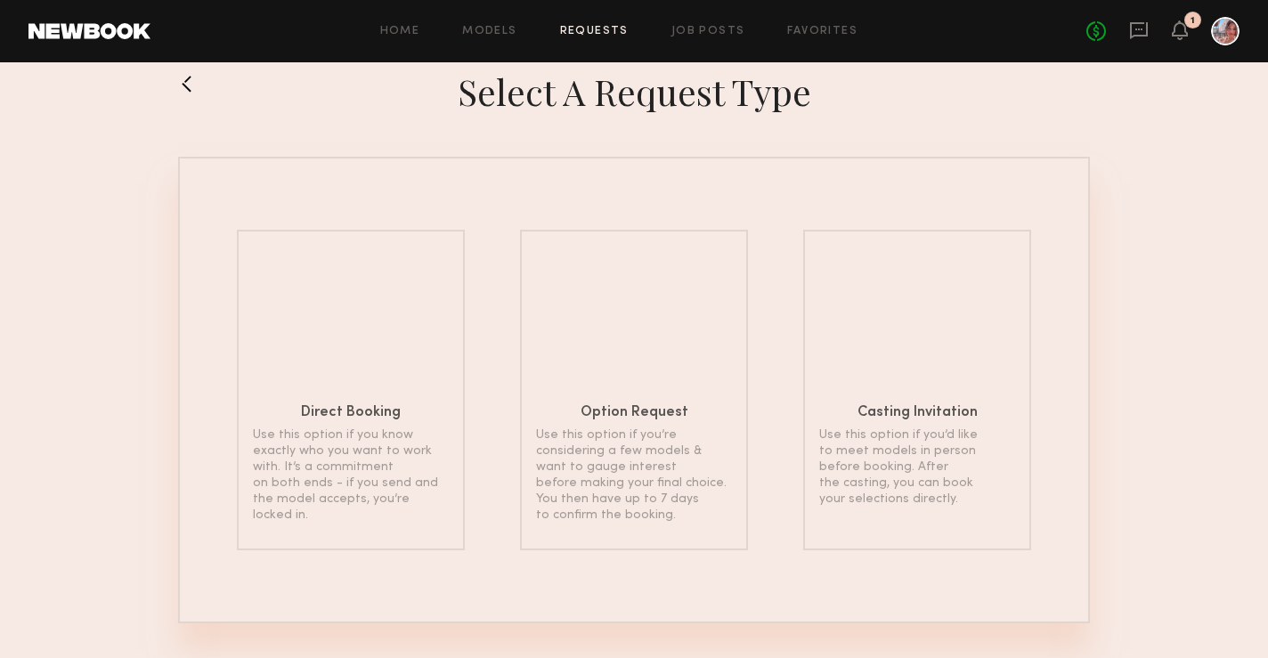
scroll to position [47, 0]
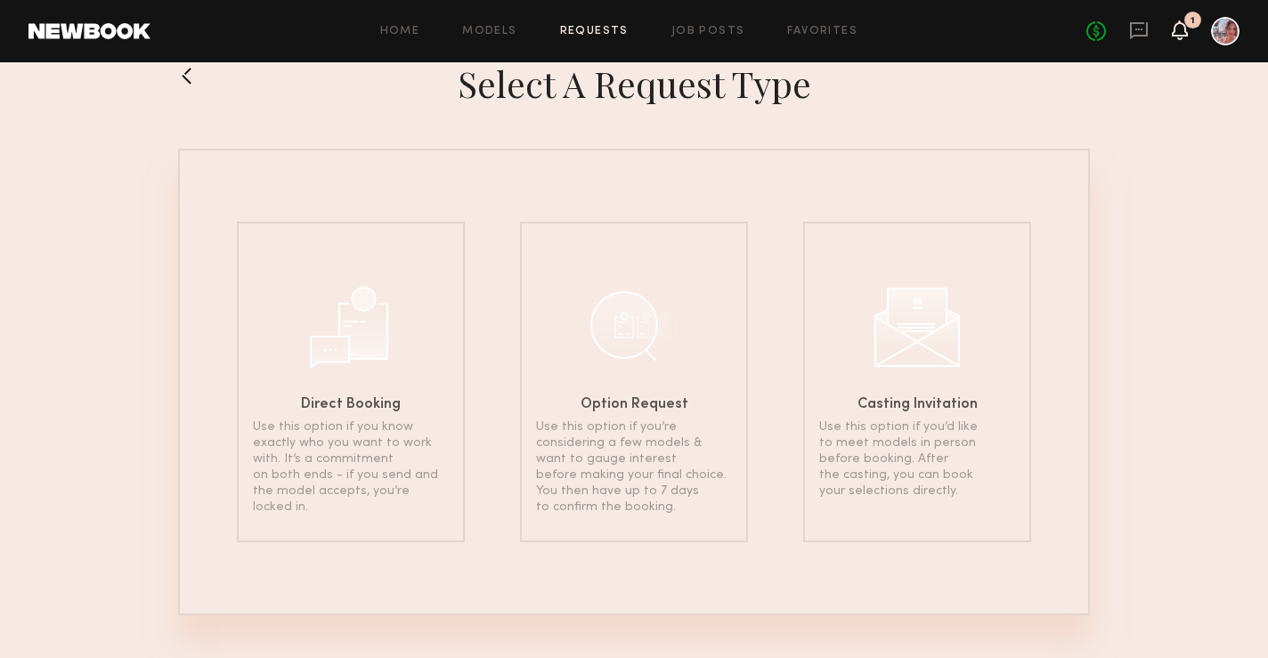
click at [1179, 23] on icon at bounding box center [1180, 29] width 14 height 12
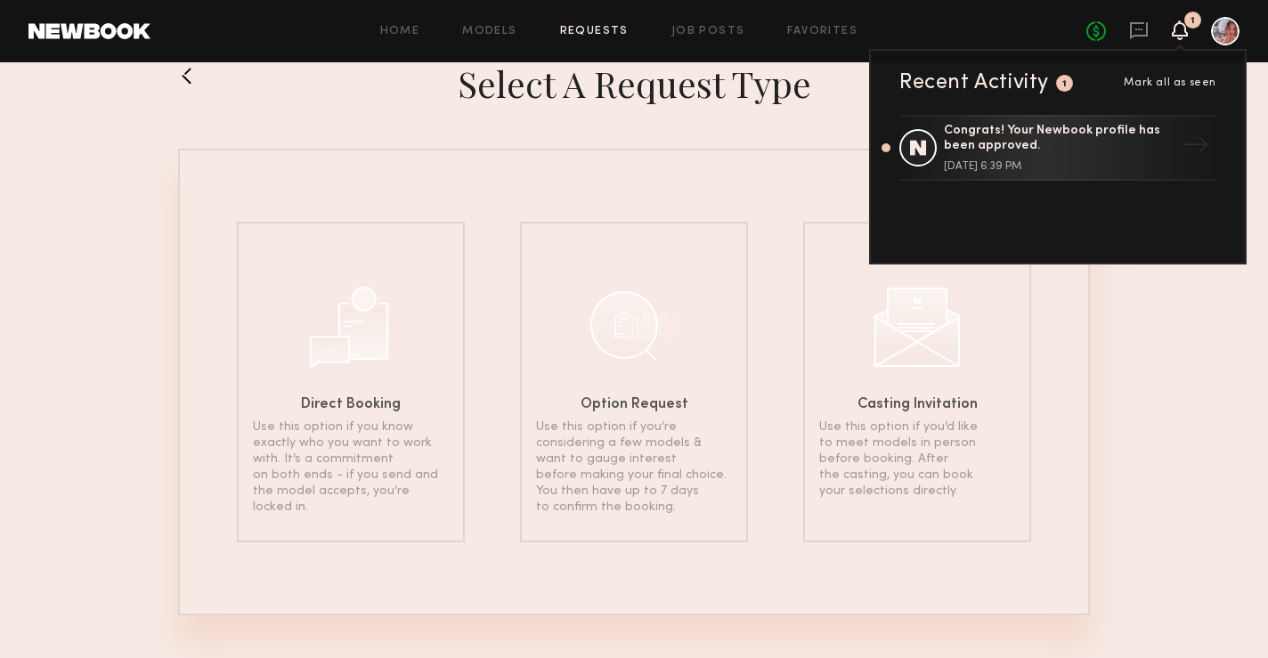
click at [598, 83] on h1 "Select a Request Type" at bounding box center [635, 83] width 354 height 45
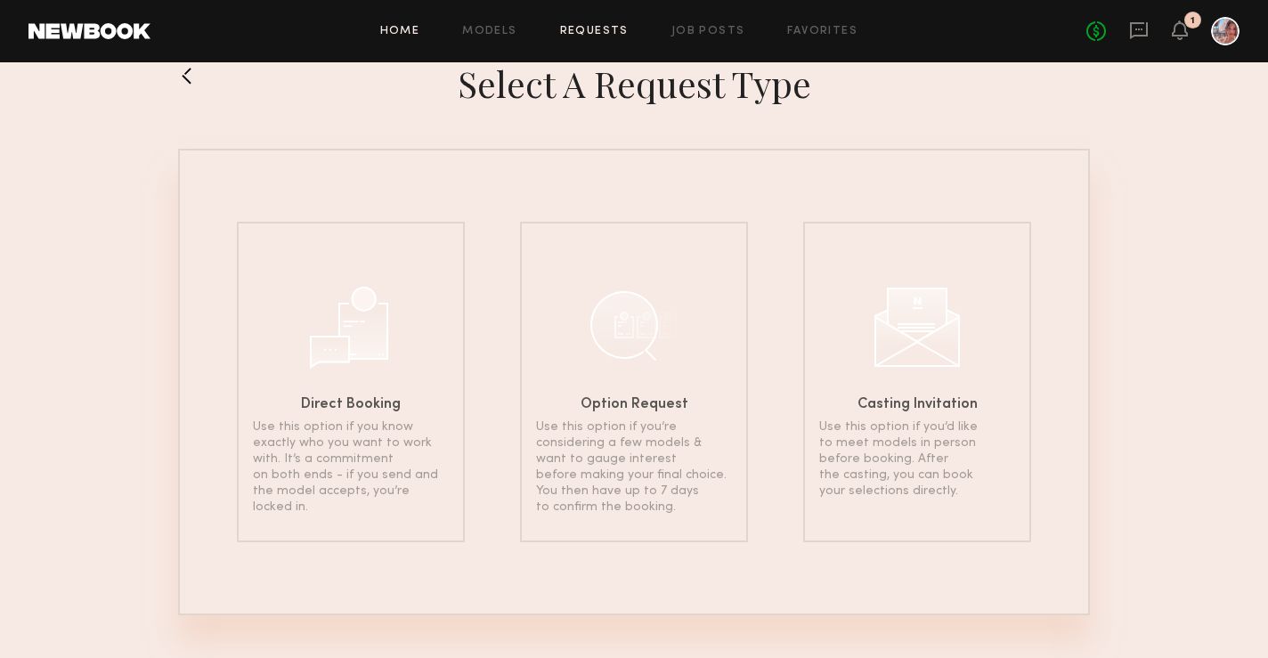
click at [393, 33] on link "Home" at bounding box center [400, 32] width 40 height 12
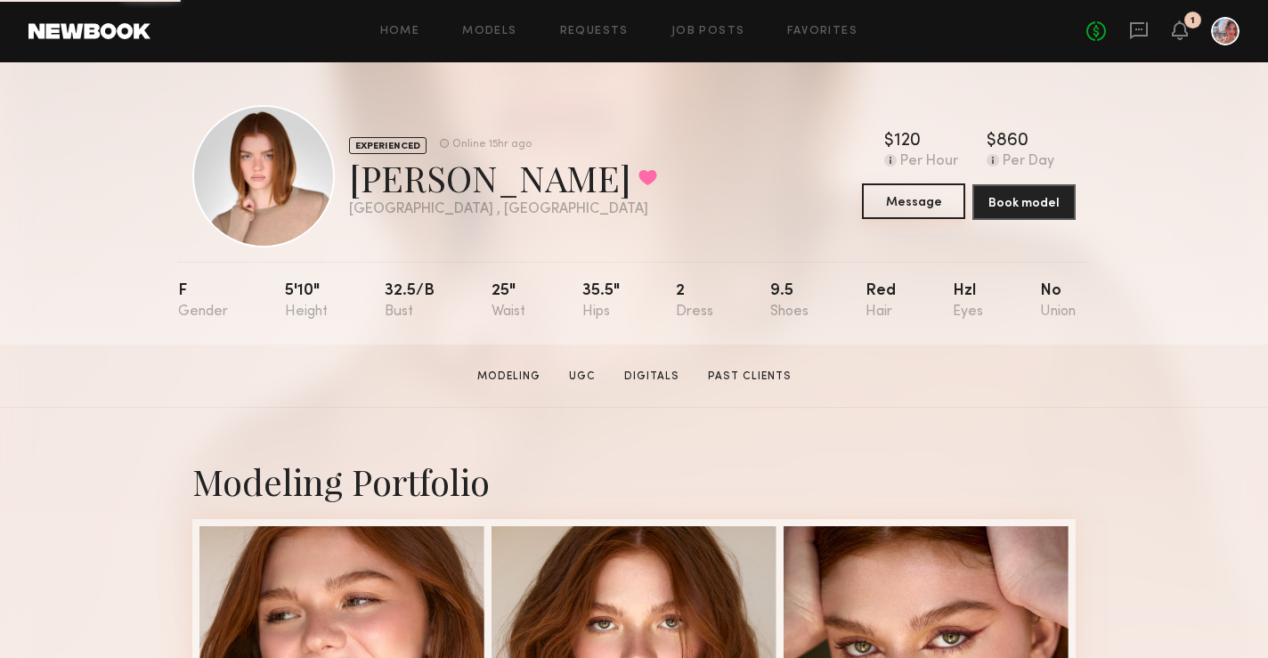
click at [878, 204] on button "Message" at bounding box center [913, 201] width 103 height 36
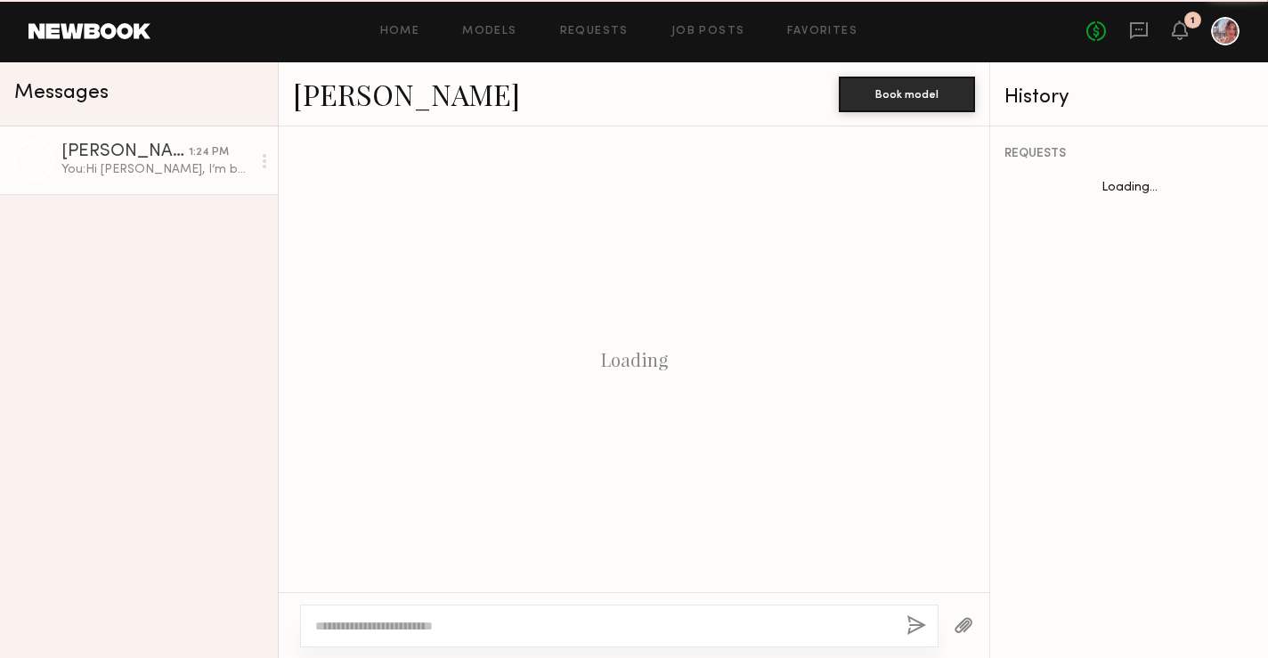
scroll to position [794, 0]
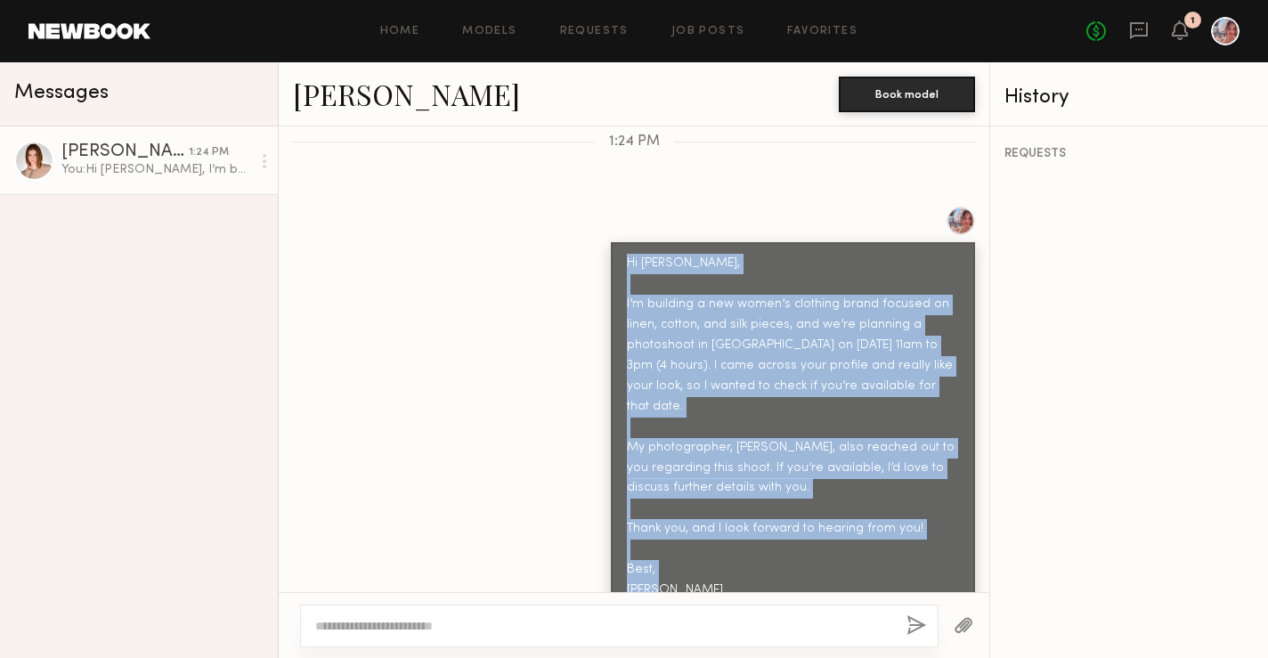
drag, startPoint x: 630, startPoint y: 224, endPoint x: 631, endPoint y: 586, distance: 361.6
click at [631, 586] on div "Keep direct messages professional and related only to paid job opportunities. M…" at bounding box center [634, 359] width 711 height 466
copy div "Hi Camryn, I’m building a new women’s clothing brand focused on linen, cotton, …"
